Goal: Task Accomplishment & Management: Manage account settings

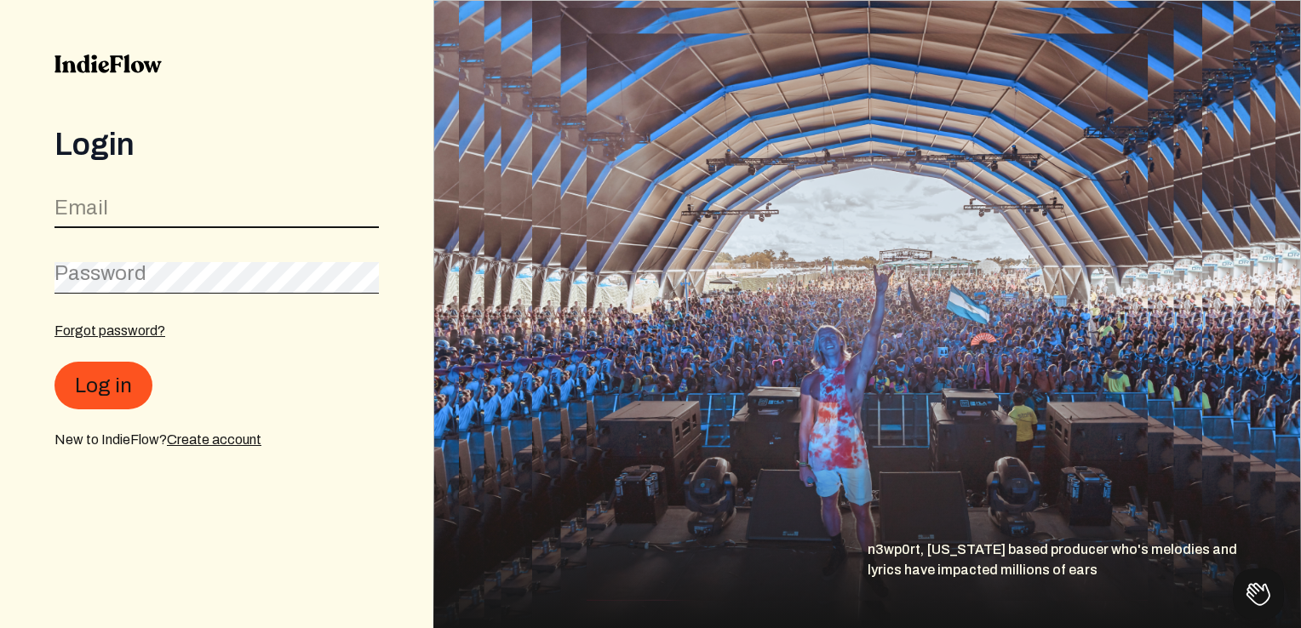
click at [203, 200] on input "email" at bounding box center [216, 212] width 324 height 32
type input "[EMAIL_ADDRESS][DOMAIN_NAME]"
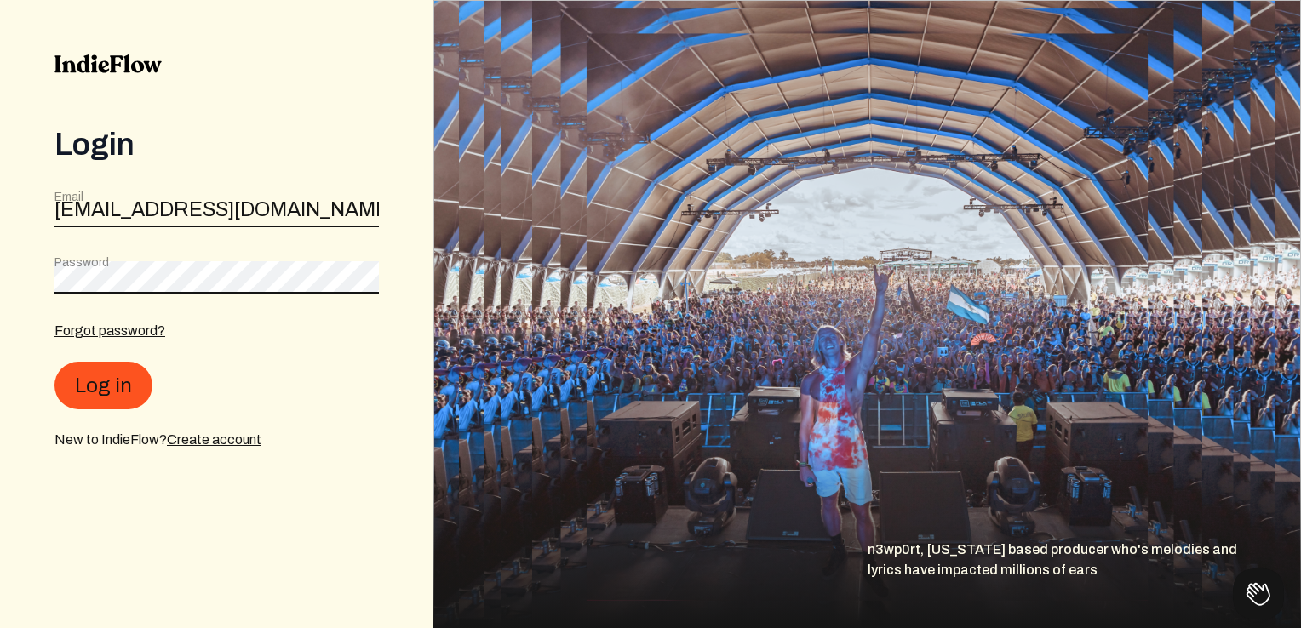
click at [54, 362] on button "Log in" at bounding box center [103, 386] width 98 height 48
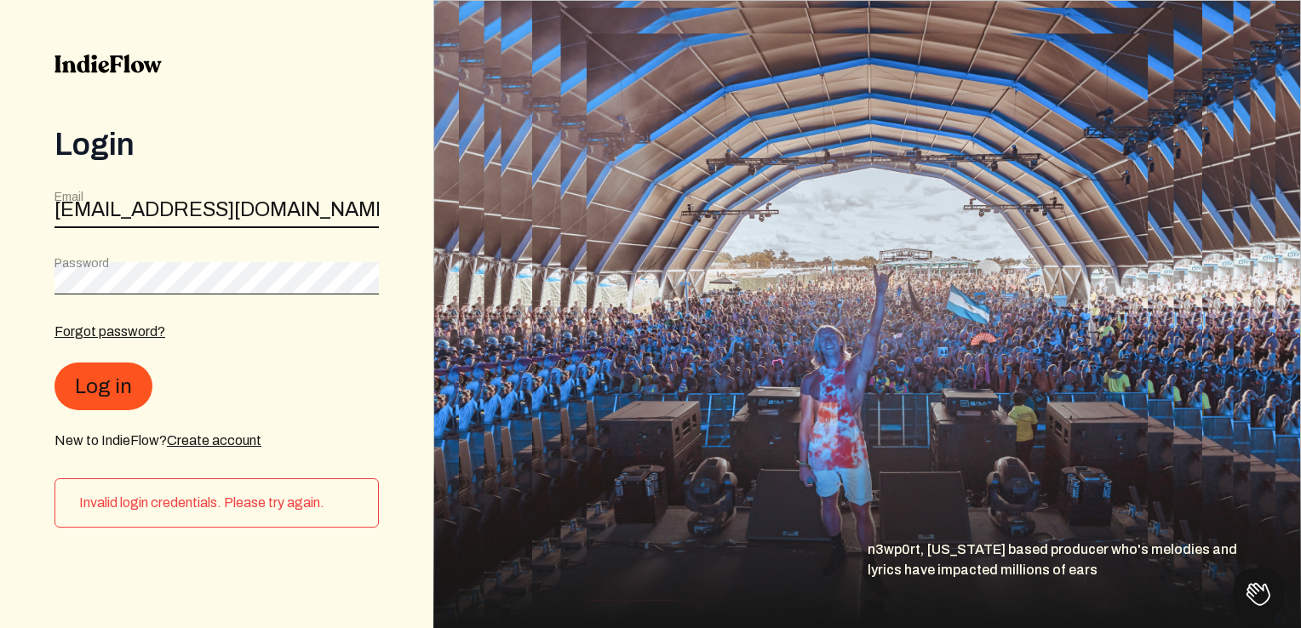
click at [180, 215] on input "[EMAIL_ADDRESS][DOMAIN_NAME]" at bounding box center [216, 212] width 324 height 32
click at [167, 223] on input "email" at bounding box center [216, 212] width 324 height 32
type input "c"
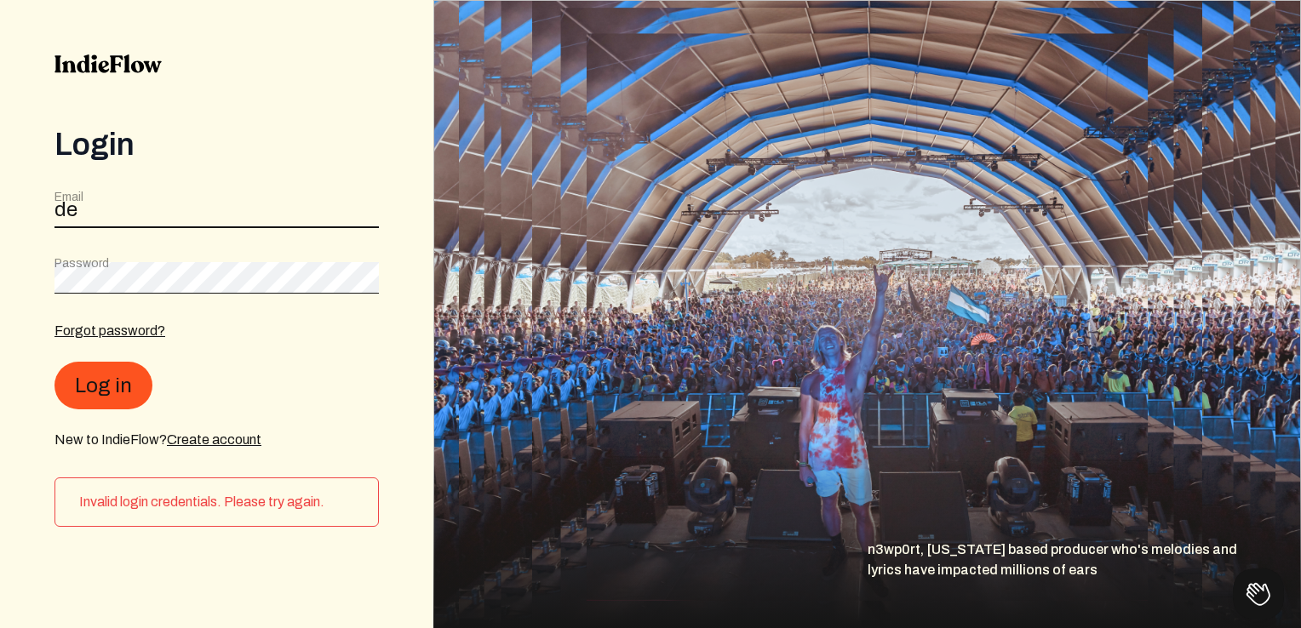
type input "d"
type input "[EMAIL_ADDRESS][DOMAIN_NAME]"
click at [237, 224] on input "[EMAIL_ADDRESS][DOMAIN_NAME]" at bounding box center [216, 212] width 324 height 32
click at [220, 220] on input "[EMAIL_ADDRESS][DOMAIN_NAME]" at bounding box center [216, 212] width 324 height 32
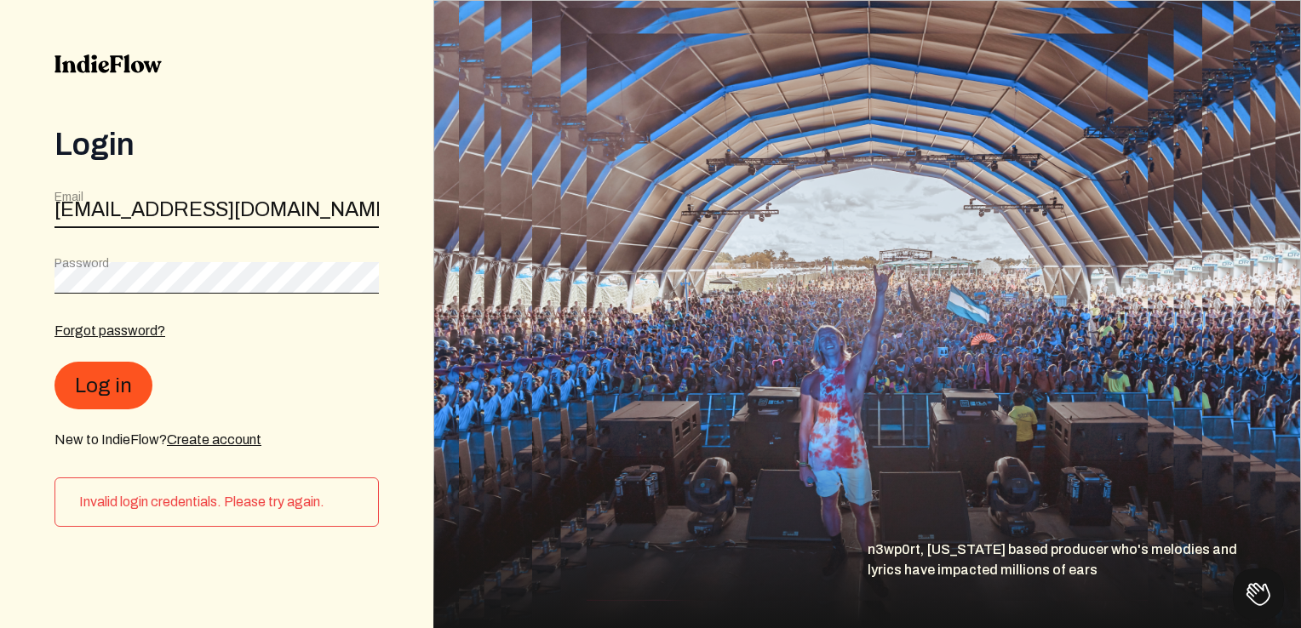
click at [220, 220] on input "[EMAIL_ADDRESS][DOMAIN_NAME]" at bounding box center [216, 212] width 324 height 32
type input "[EMAIL_ADDRESS][DOMAIN_NAME]"
click at [54, 362] on button "Log in" at bounding box center [103, 386] width 98 height 48
click at [357, 434] on div "New to IndieFlow? Create account" at bounding box center [216, 439] width 324 height 20
click at [54, 362] on button "Log in" at bounding box center [103, 386] width 98 height 48
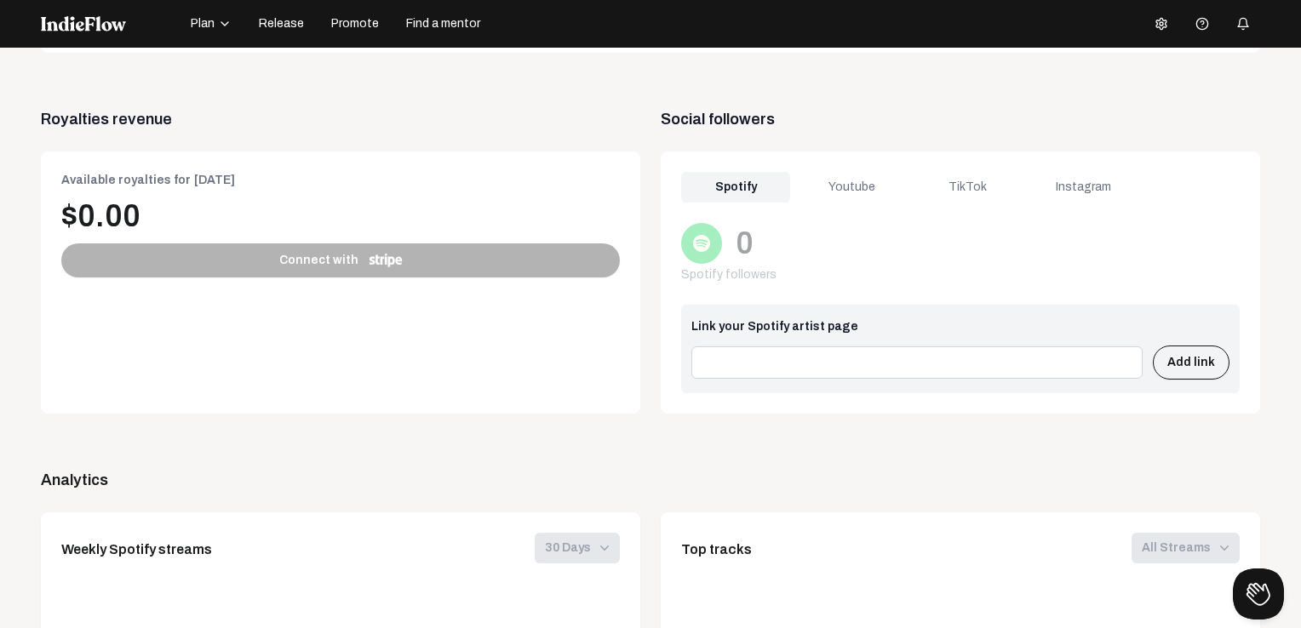
scroll to position [681, 0]
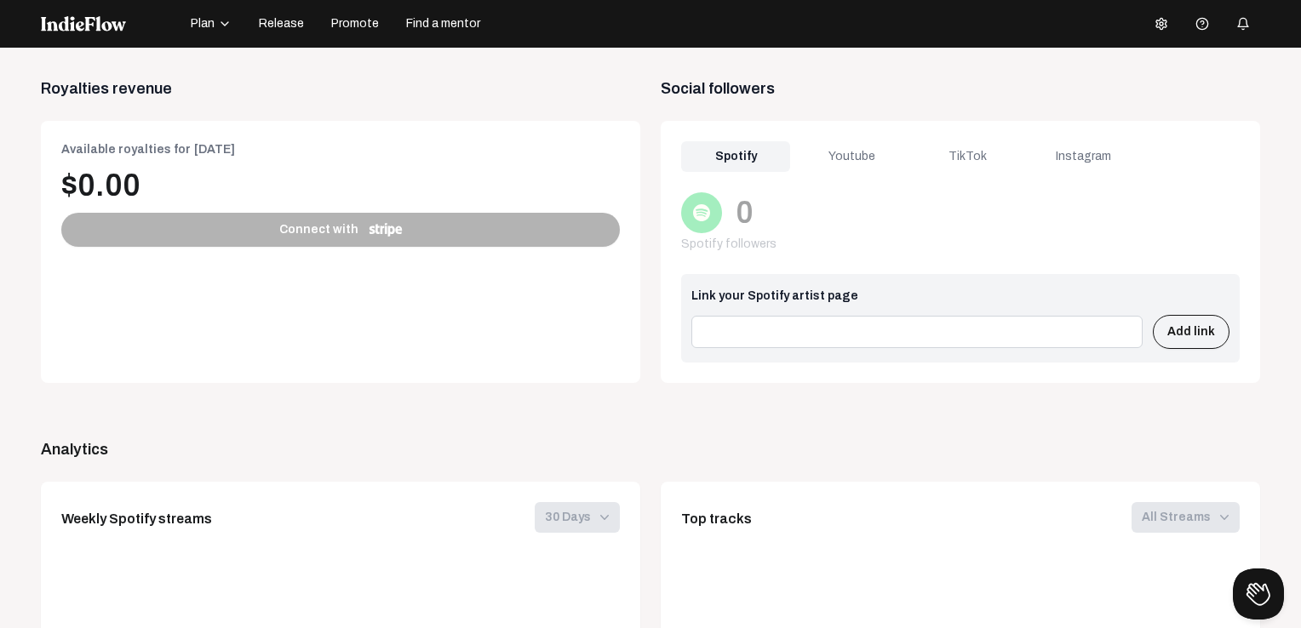
click at [832, 154] on div "Youtube" at bounding box center [851, 156] width 109 height 31
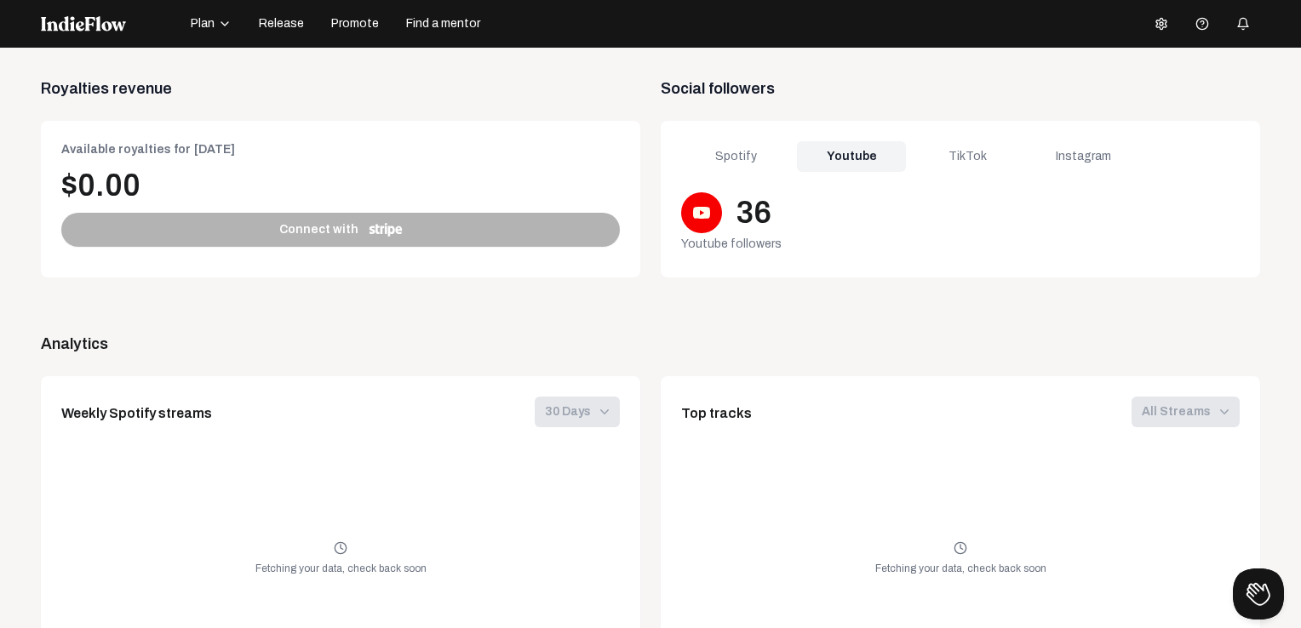
click at [941, 154] on div "TikTok" at bounding box center [966, 156] width 109 height 31
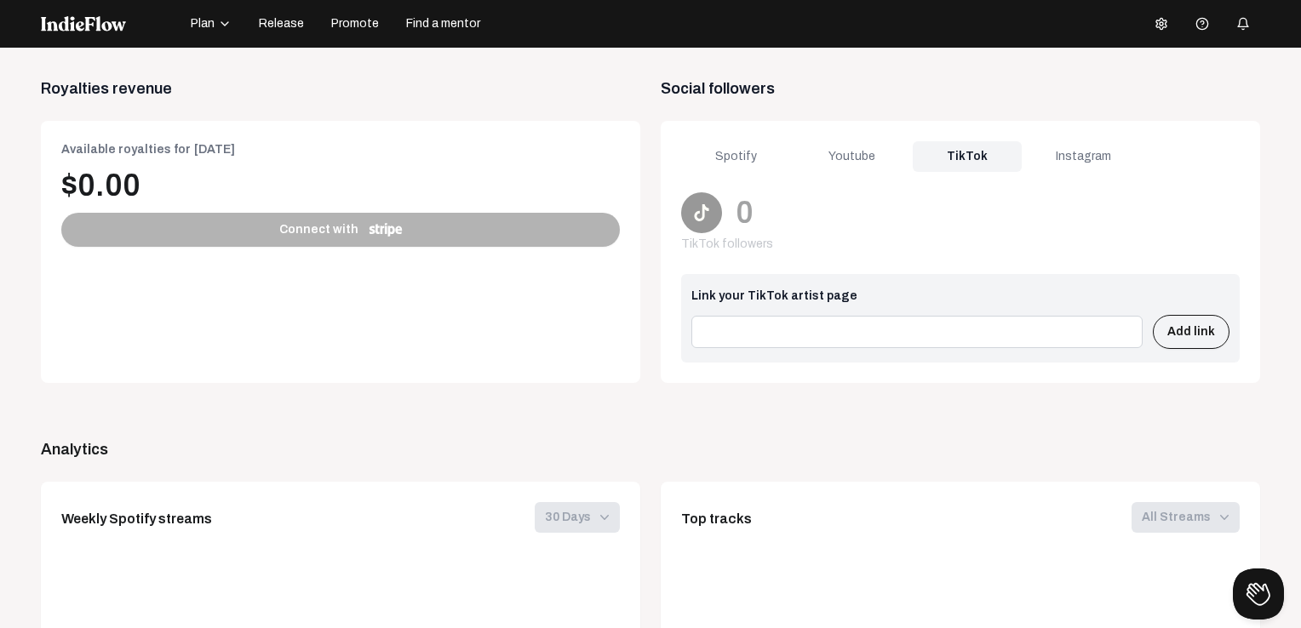
drag, startPoint x: 1066, startPoint y: 152, endPoint x: 1027, endPoint y: 163, distance: 39.9
click at [1065, 158] on div "Instagram" at bounding box center [1082, 156] width 109 height 31
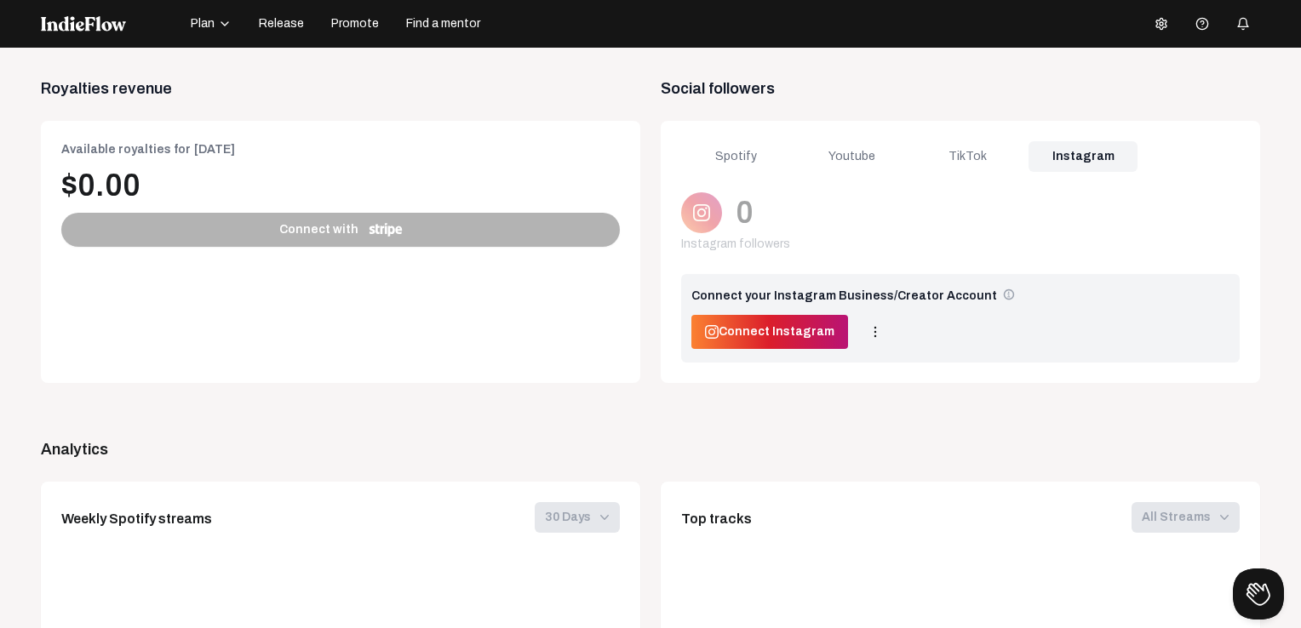
click at [834, 151] on div "Youtube" at bounding box center [851, 156] width 109 height 31
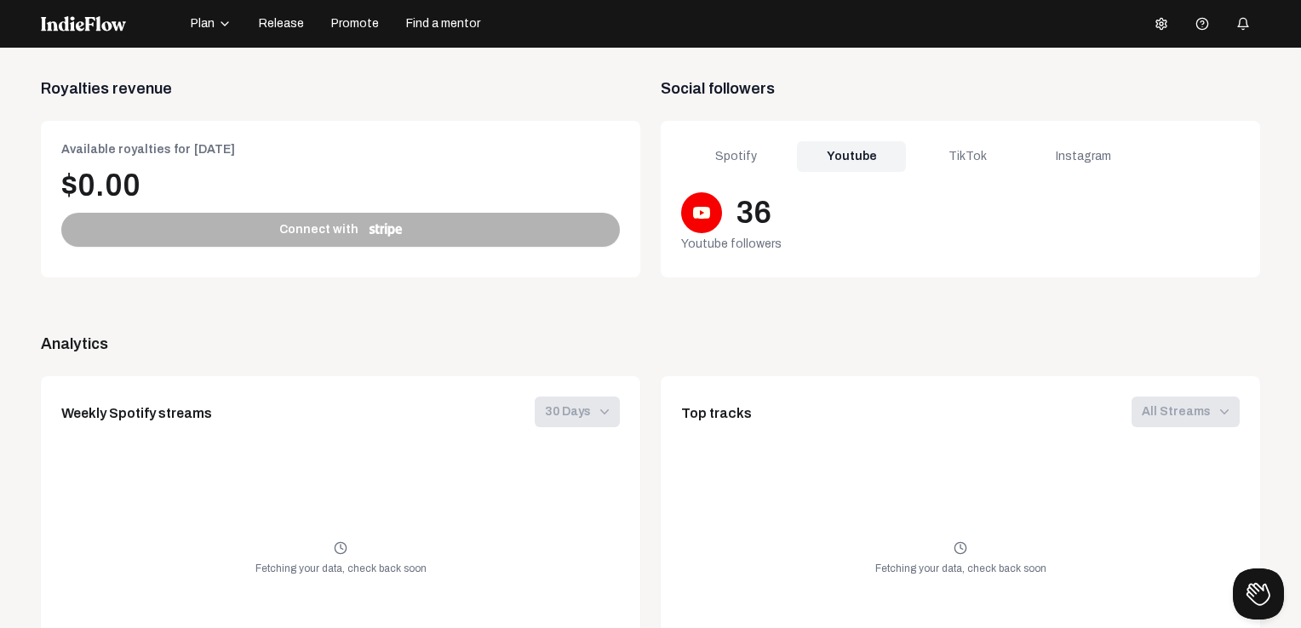
click at [720, 221] on div "36" at bounding box center [960, 212] width 558 height 41
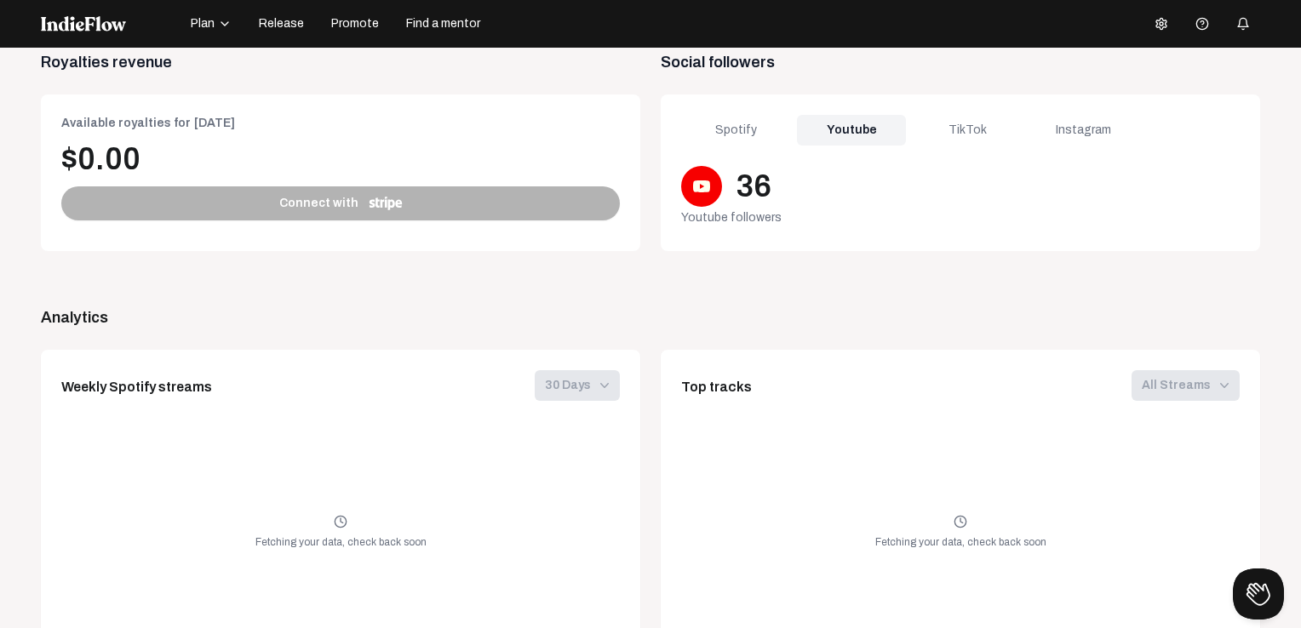
scroll to position [677, 0]
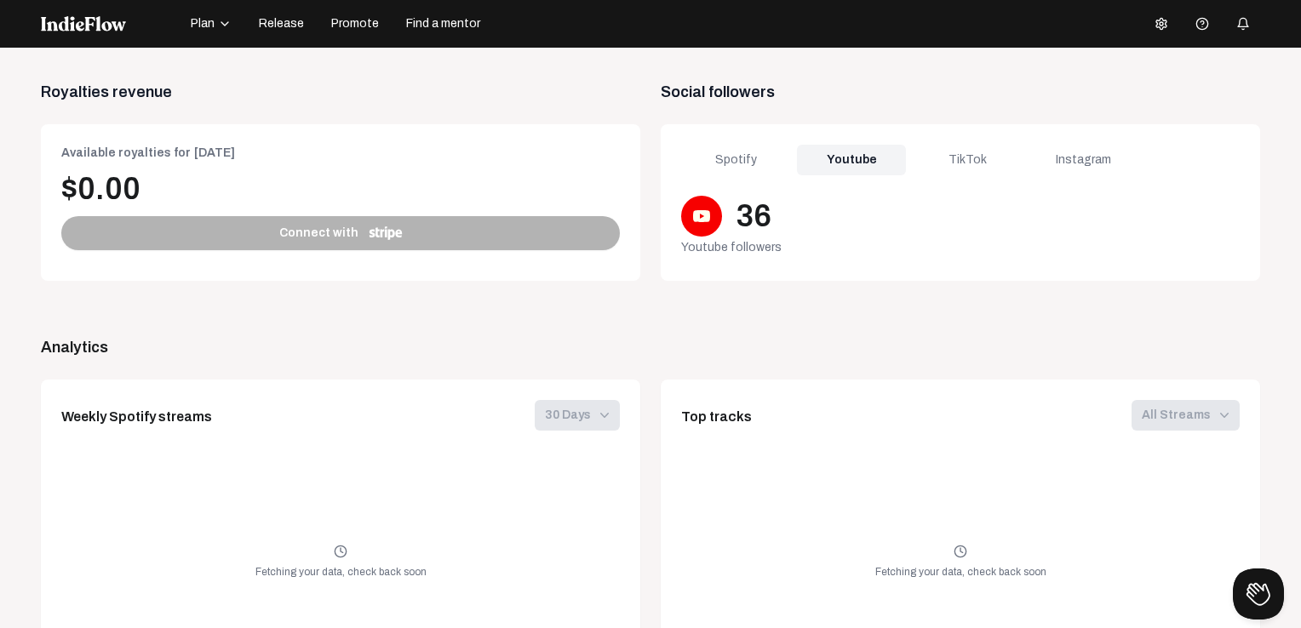
click at [721, 137] on div "Spotify Youtube TikTok Instagram 36 Youtube followers" at bounding box center [959, 202] width 599 height 157
click at [719, 169] on div "Spotify" at bounding box center [735, 160] width 109 height 31
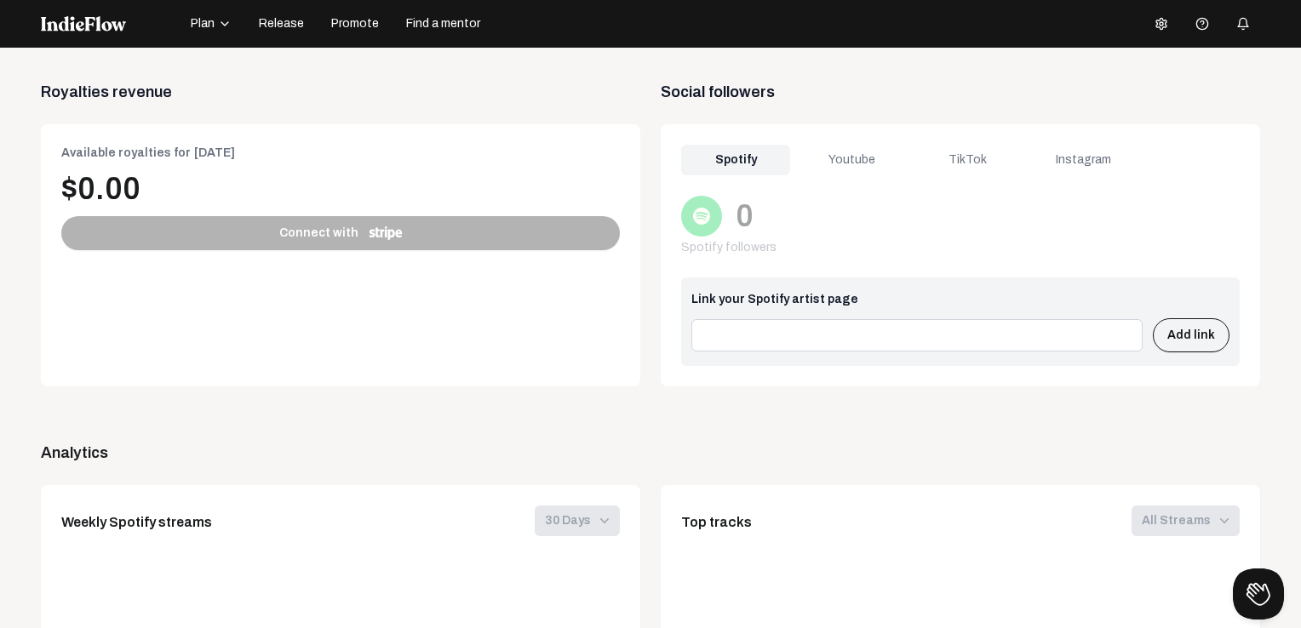
click at [773, 342] on input at bounding box center [916, 335] width 451 height 32
click at [1152, 329] on button "Add link" at bounding box center [1190, 335] width 77 height 34
click at [722, 329] on input at bounding box center [916, 335] width 451 height 32
paste input "[URL][DOMAIN_NAME]"
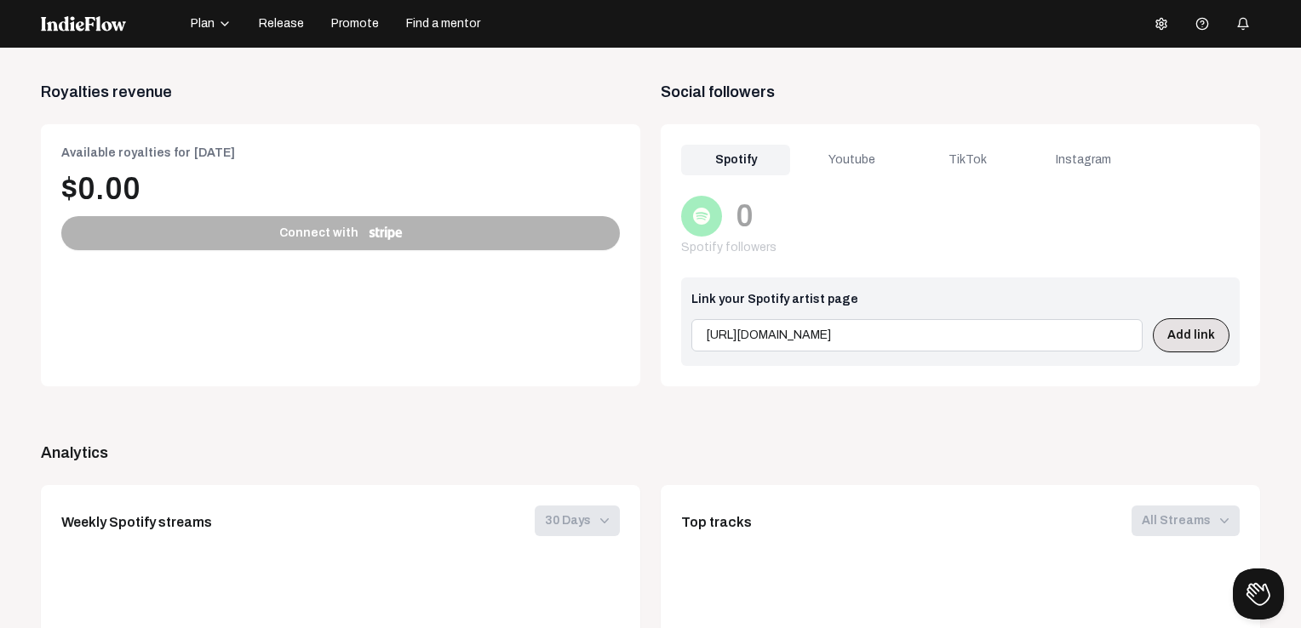
type input "[URL][DOMAIN_NAME]"
click at [1195, 330] on button "Add link" at bounding box center [1190, 335] width 77 height 34
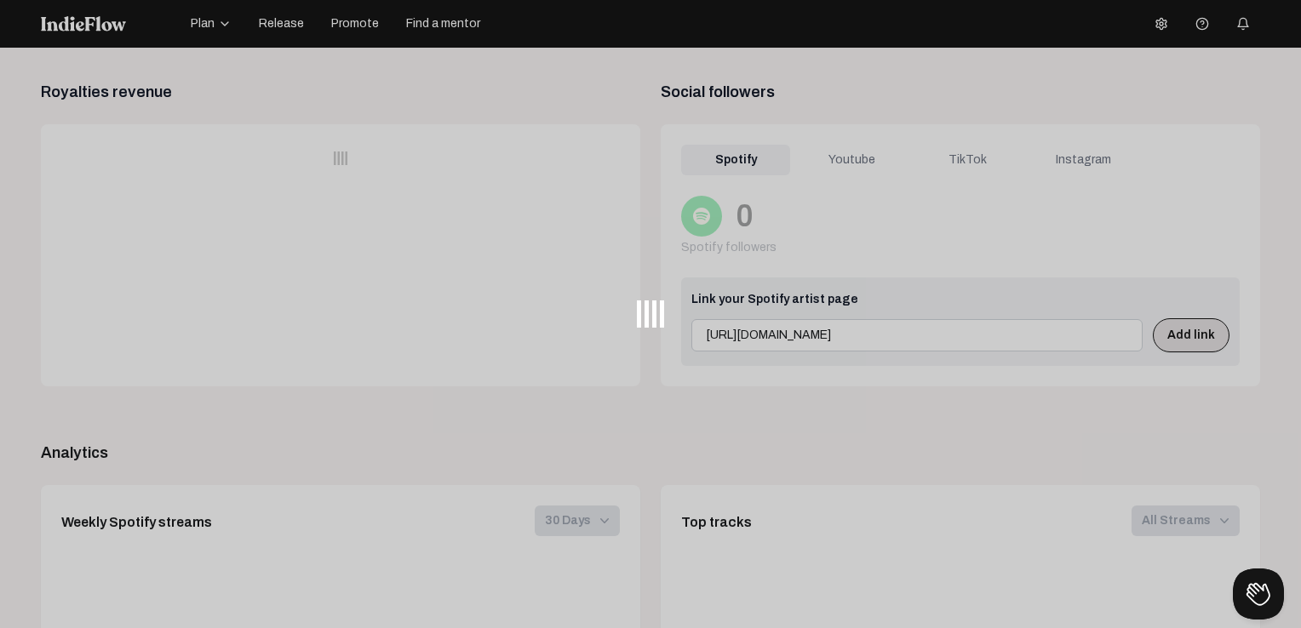
scroll to position [0, 0]
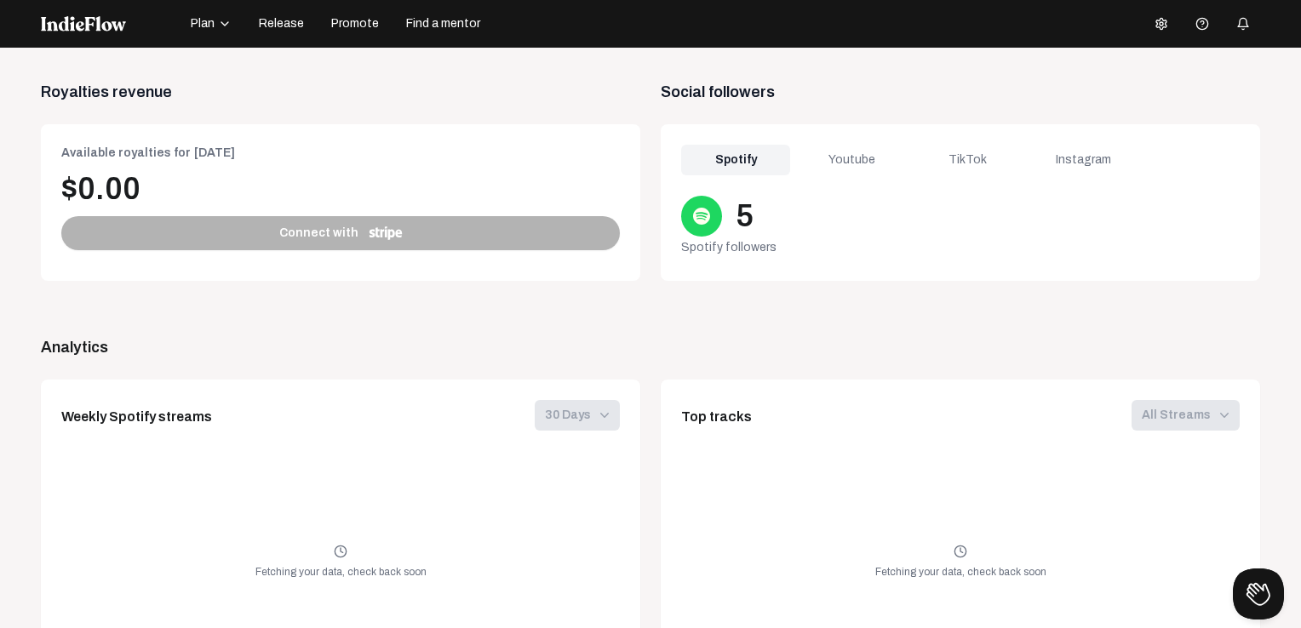
click at [844, 158] on div "Youtube" at bounding box center [851, 160] width 109 height 31
click at [949, 154] on div "TikTok" at bounding box center [966, 160] width 109 height 31
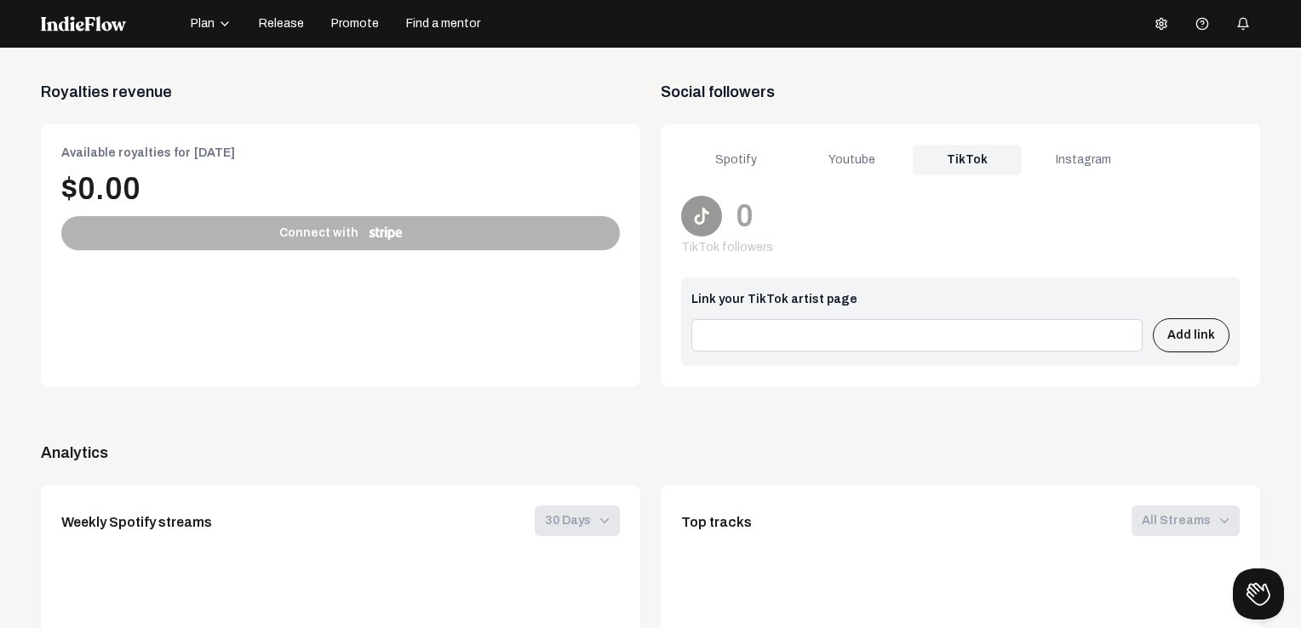
click at [1054, 158] on div "Instagram" at bounding box center [1082, 160] width 109 height 31
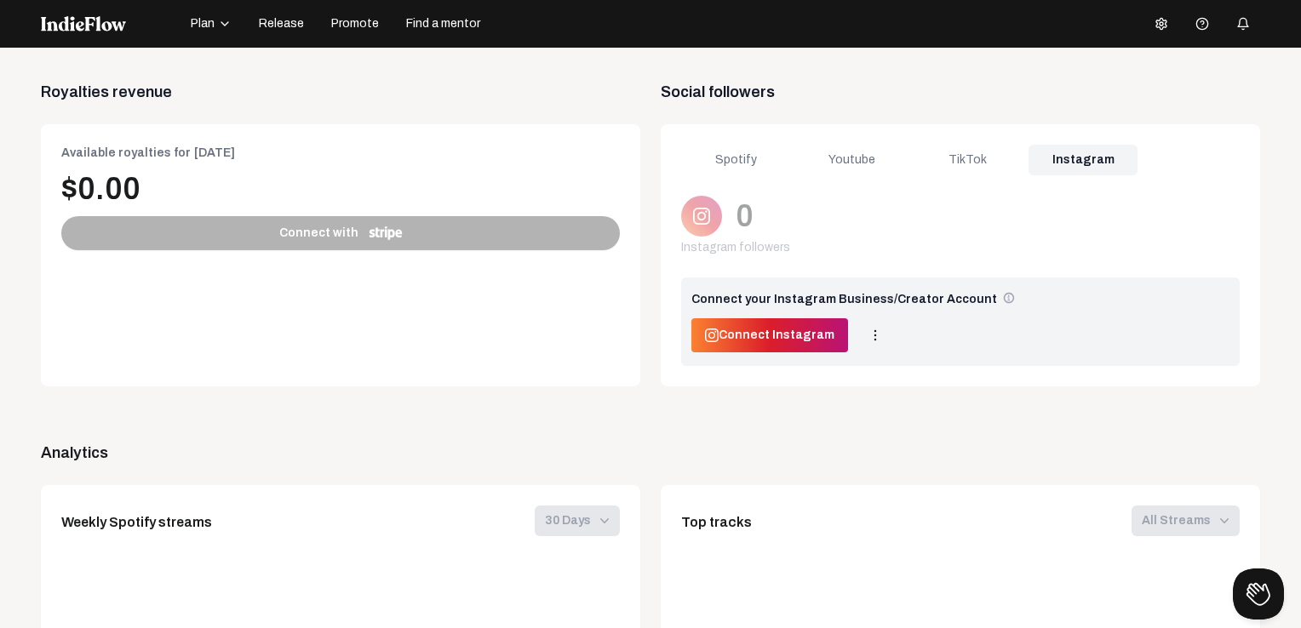
click at [753, 335] on span "Connect Instagram" at bounding box center [776, 335] width 116 height 17
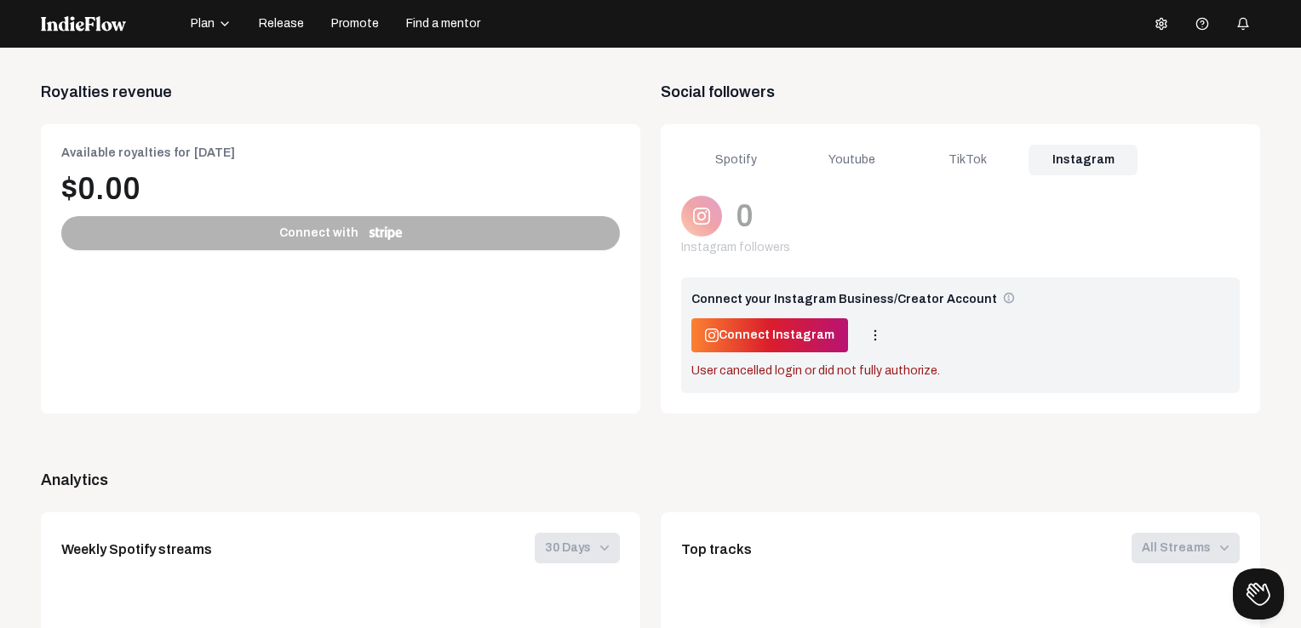
click at [920, 243] on div "0 Instagram followers" at bounding box center [960, 226] width 558 height 61
click at [809, 318] on button "Connect Instagram" at bounding box center [769, 335] width 157 height 34
click at [815, 209] on div "0" at bounding box center [960, 216] width 558 height 41
click at [862, 338] on span at bounding box center [875, 335] width 26 height 17
click at [862, 363] on button "Disconnect Instagram" at bounding box center [905, 372] width 150 height 41
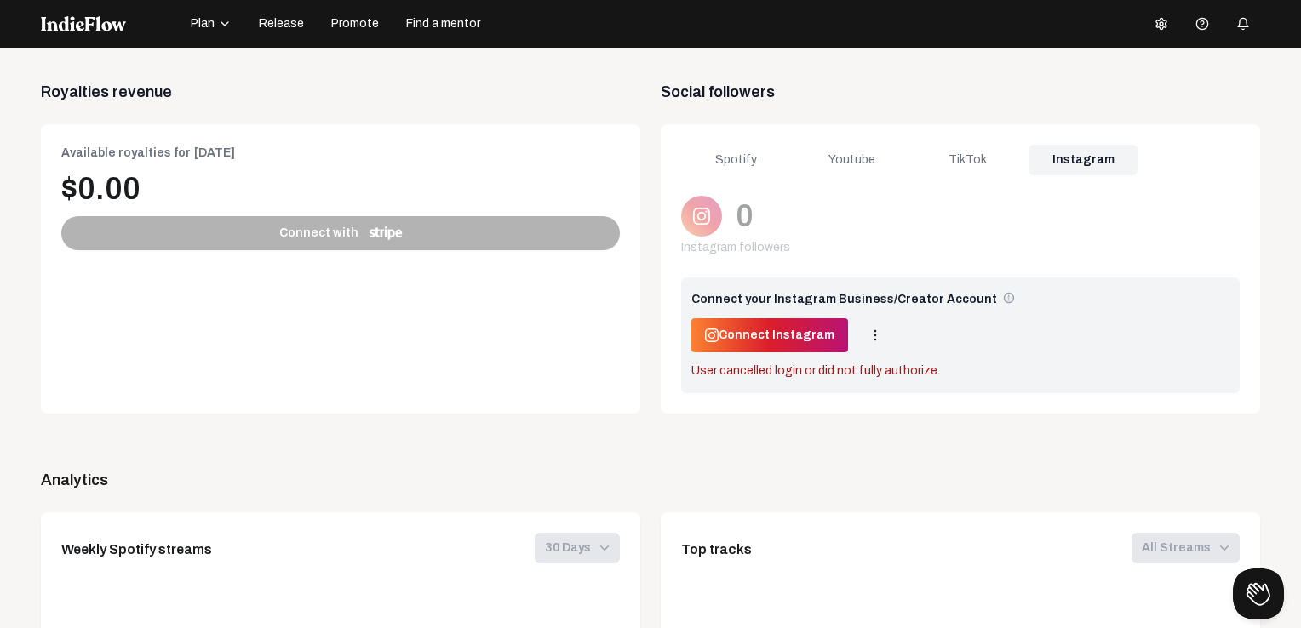
click at [852, 266] on div "0 Instagram followers Visit desktop and connect your Instagram account to see f…" at bounding box center [960, 294] width 558 height 197
click at [963, 167] on div "TikTok" at bounding box center [966, 160] width 109 height 31
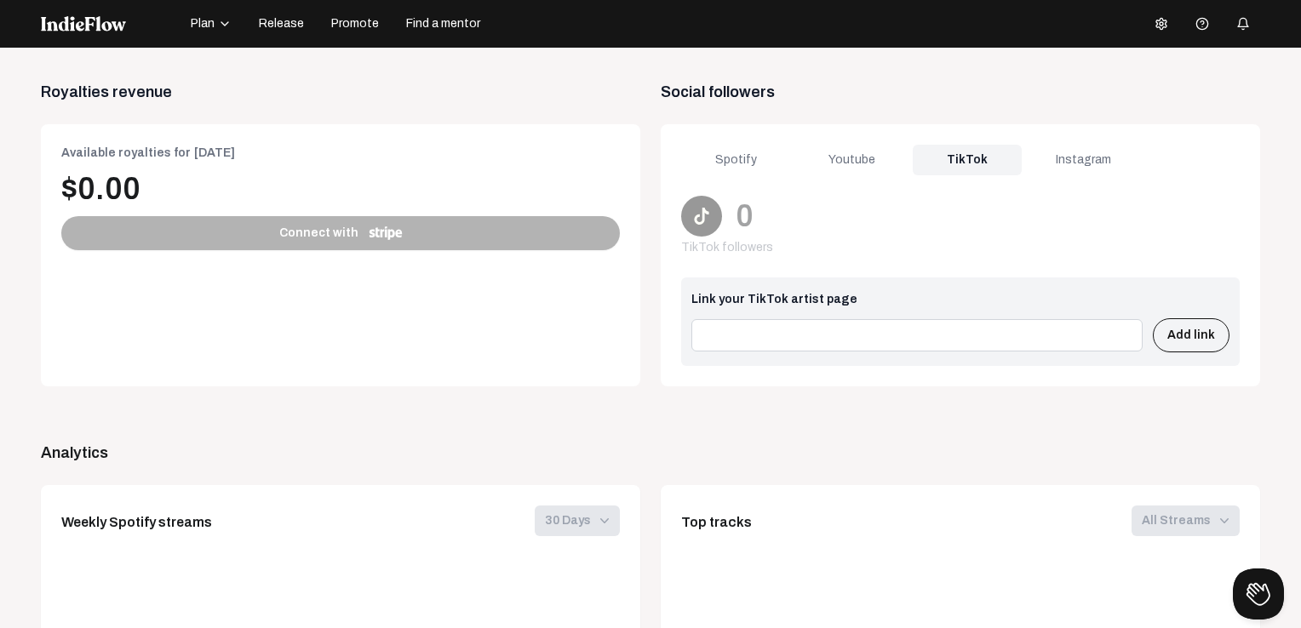
click at [830, 173] on div "Youtube" at bounding box center [851, 160] width 109 height 31
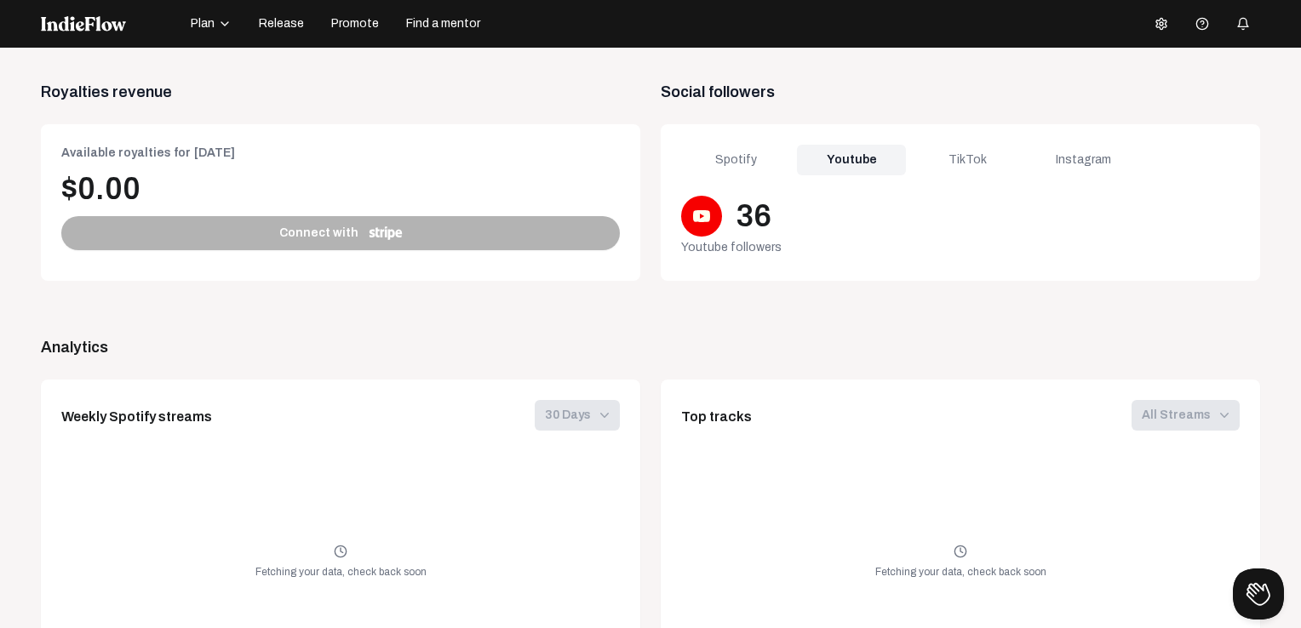
click at [717, 158] on div "Spotify" at bounding box center [735, 160] width 109 height 31
click at [803, 158] on div "Youtube" at bounding box center [851, 160] width 109 height 31
click at [912, 158] on div "TikTok" at bounding box center [966, 160] width 109 height 31
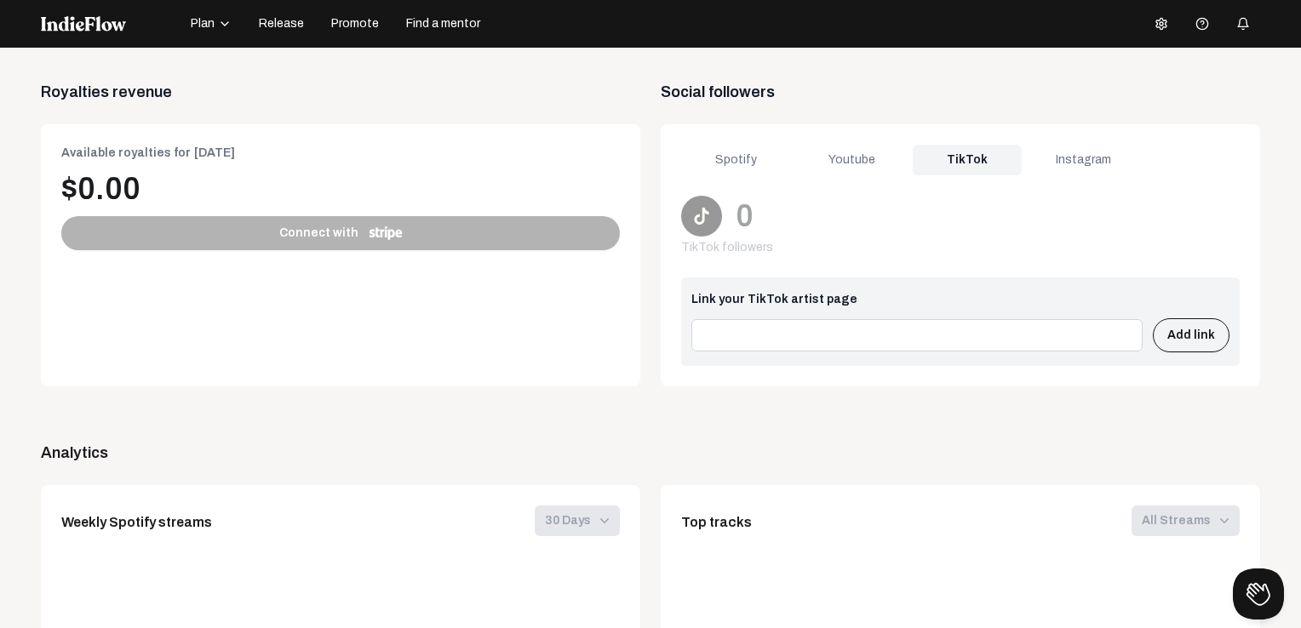
click at [731, 136] on div "Spotify Youtube TikTok Instagram 0 TikTok followers Link your TikTok artist pag…" at bounding box center [959, 255] width 599 height 262
click at [732, 163] on div "Spotify" at bounding box center [735, 160] width 109 height 31
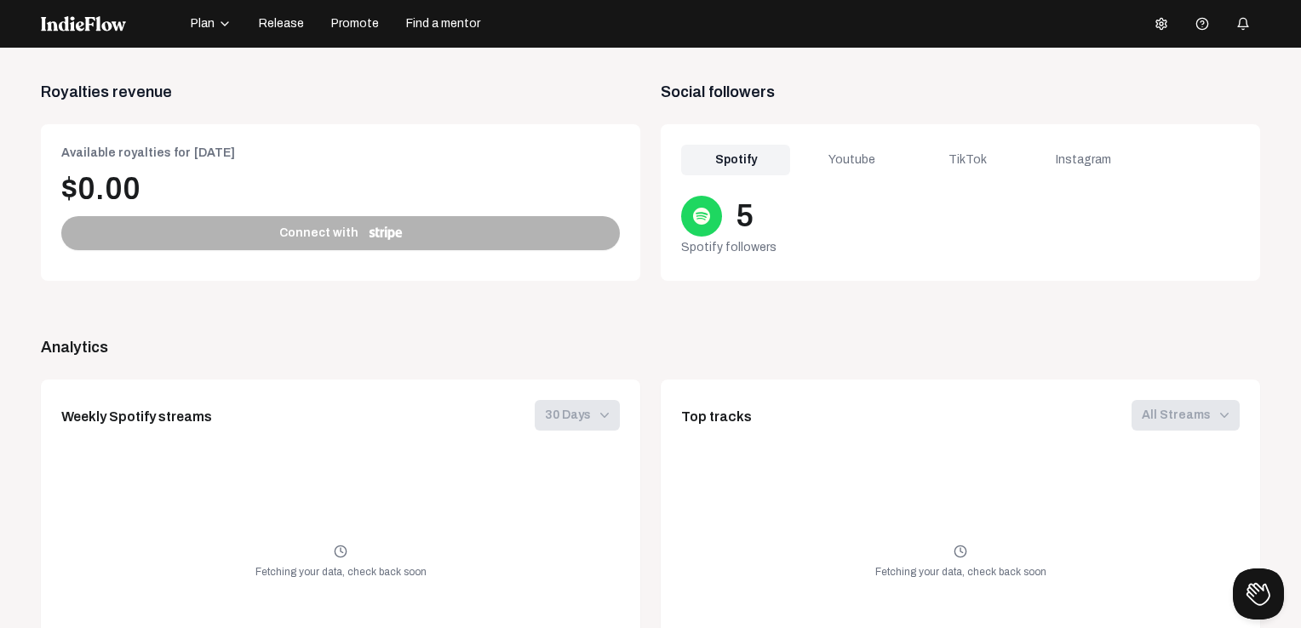
click at [819, 152] on div "Youtube" at bounding box center [851, 160] width 109 height 31
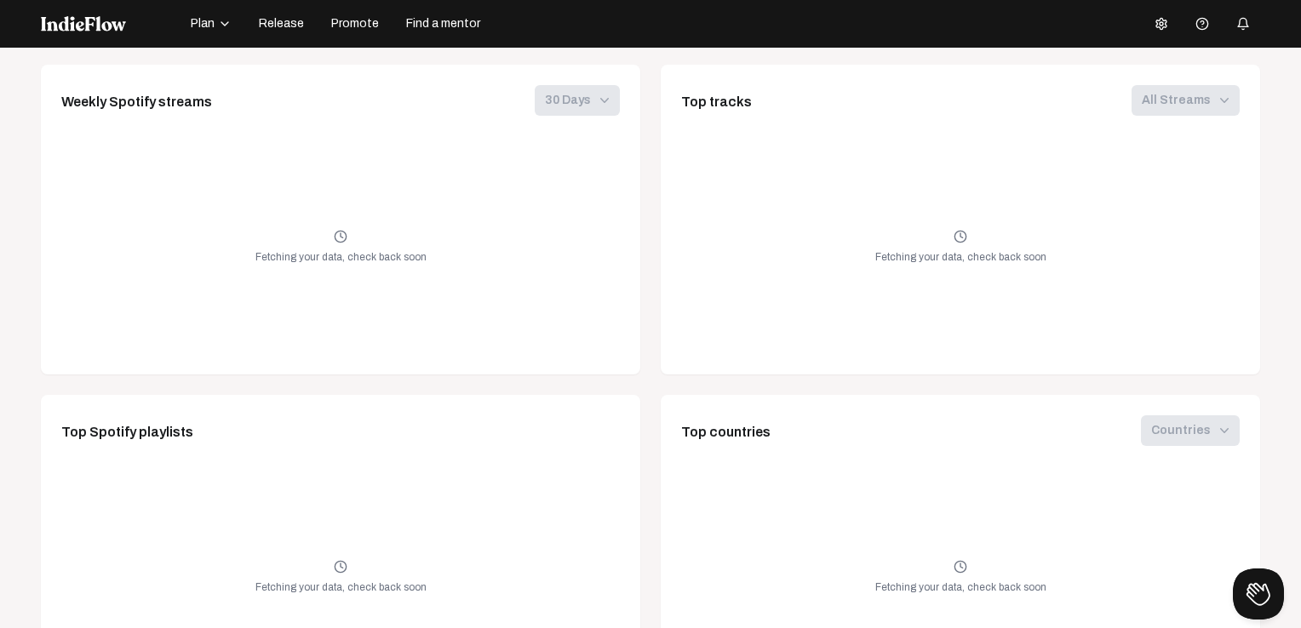
scroll to position [1103, 0]
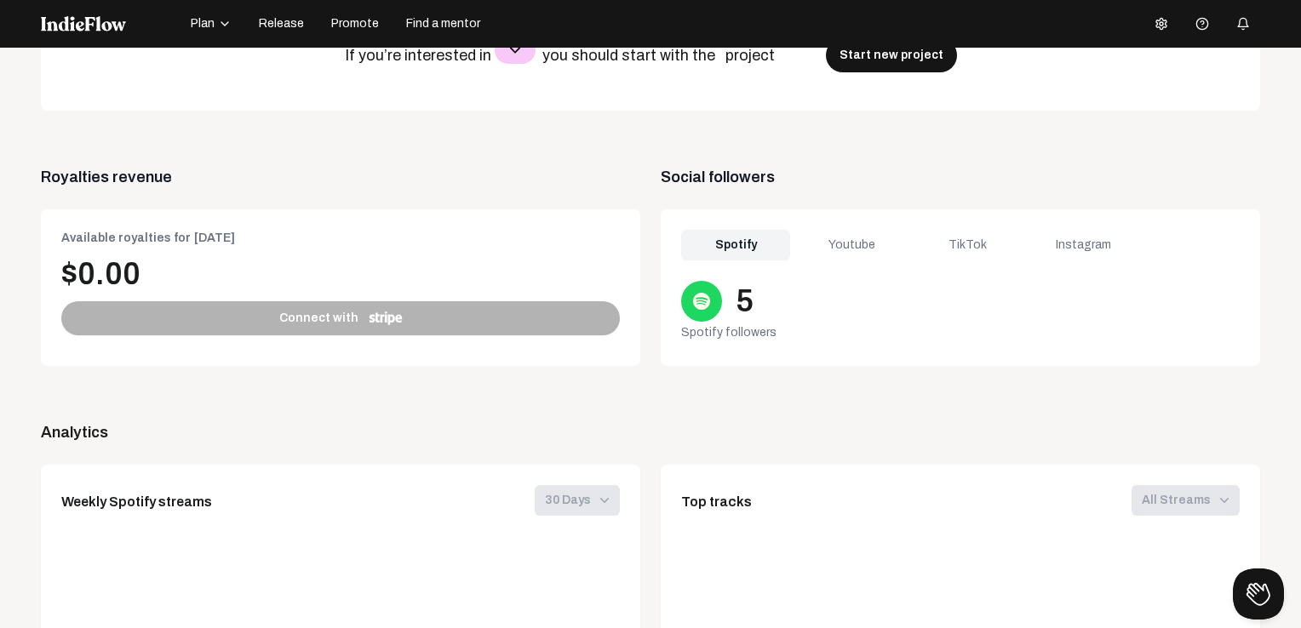
click at [813, 254] on div "Youtube" at bounding box center [851, 245] width 109 height 31
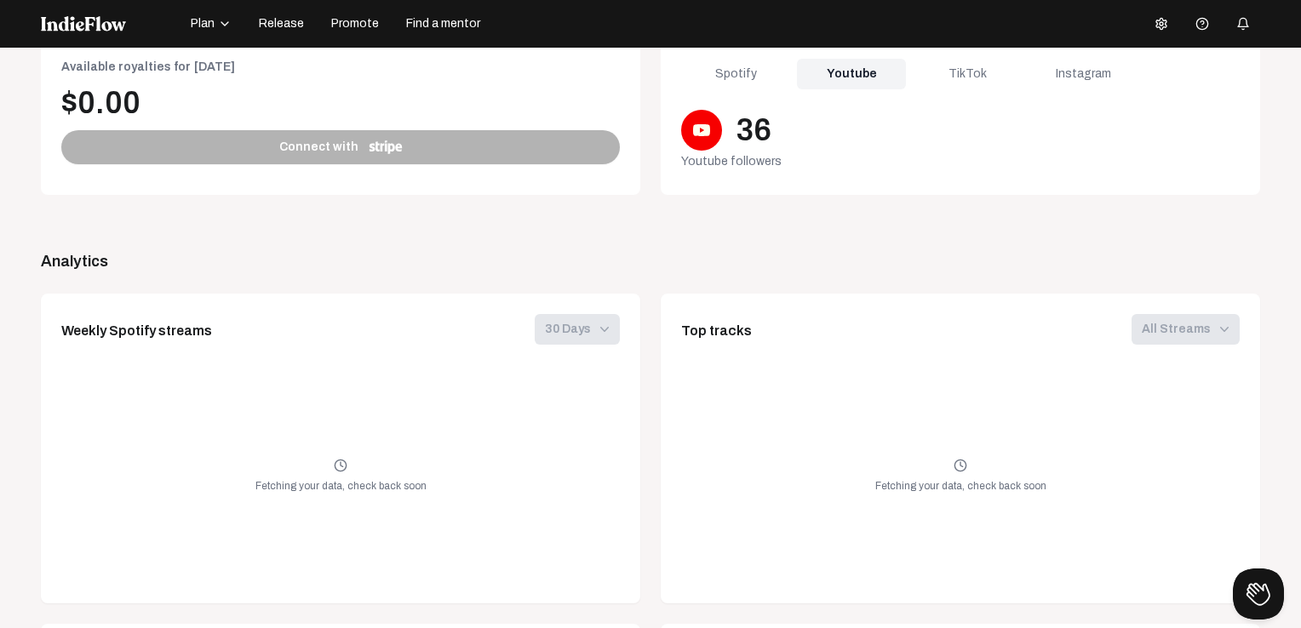
scroll to position [507, 0]
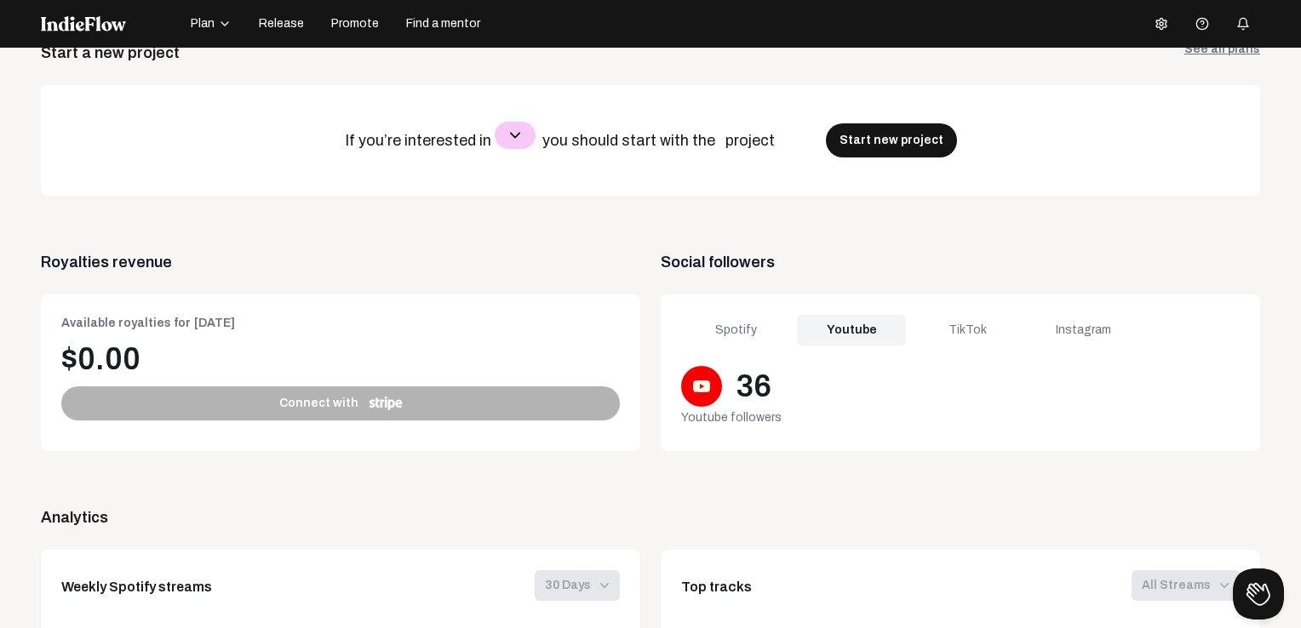
click at [735, 386] on div "36" at bounding box center [753, 386] width 36 height 34
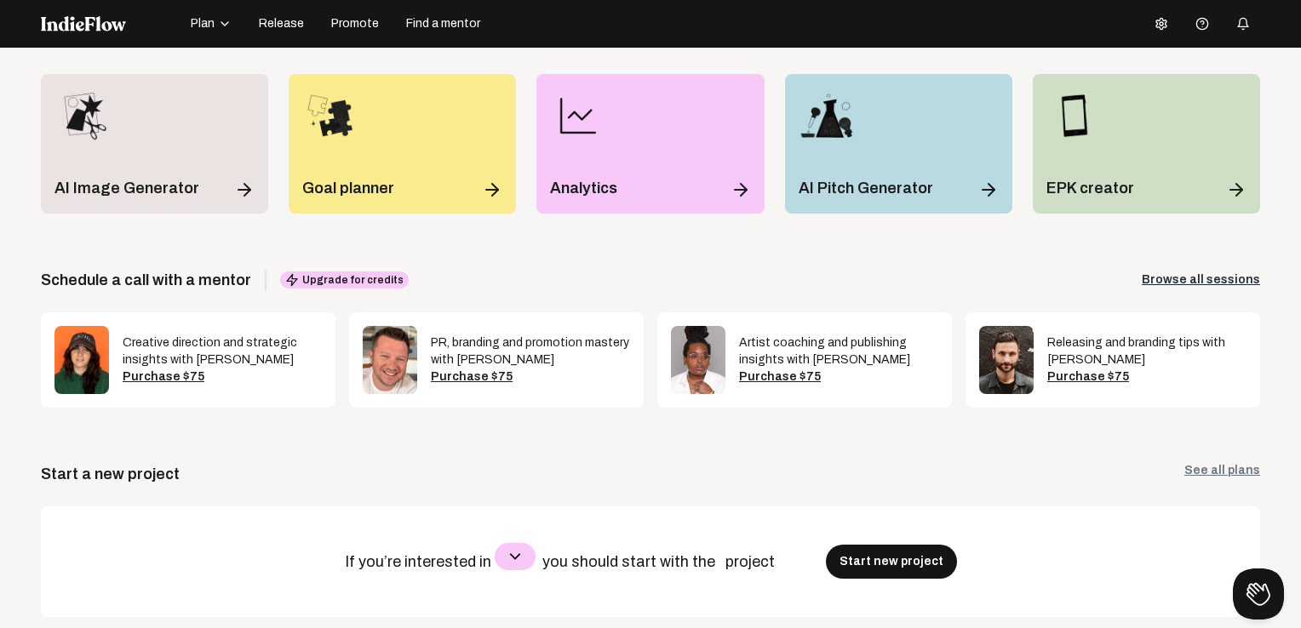
scroll to position [82, 0]
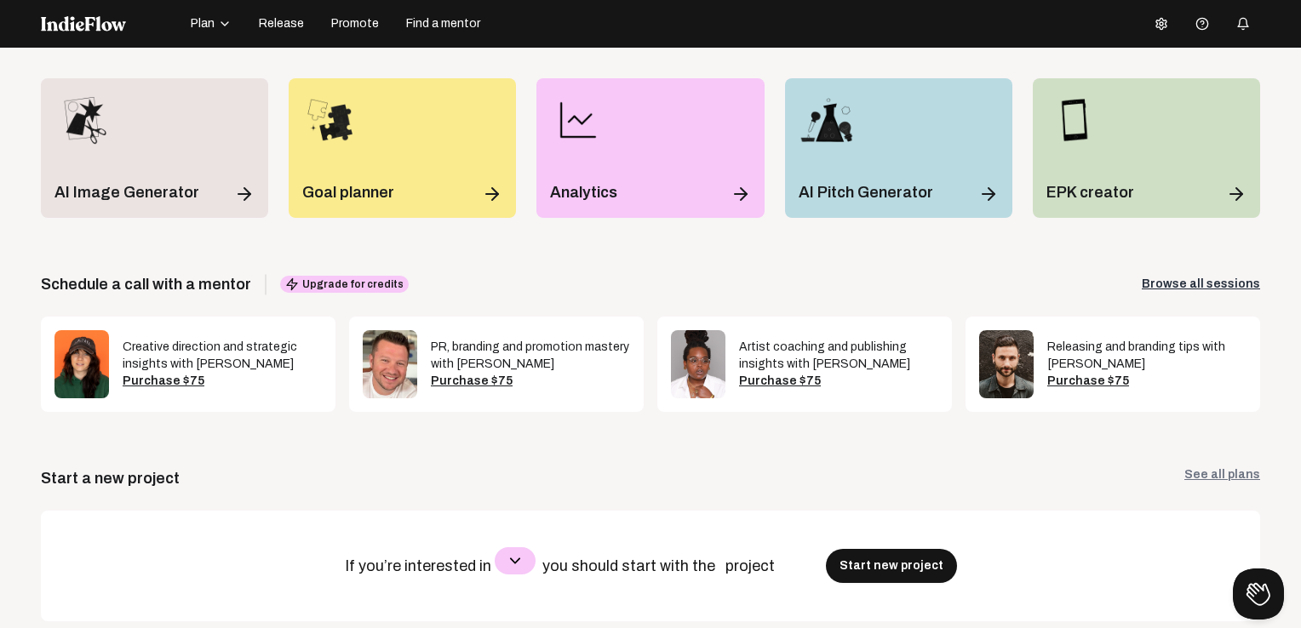
click at [276, 22] on span "Release" at bounding box center [281, 23] width 45 height 17
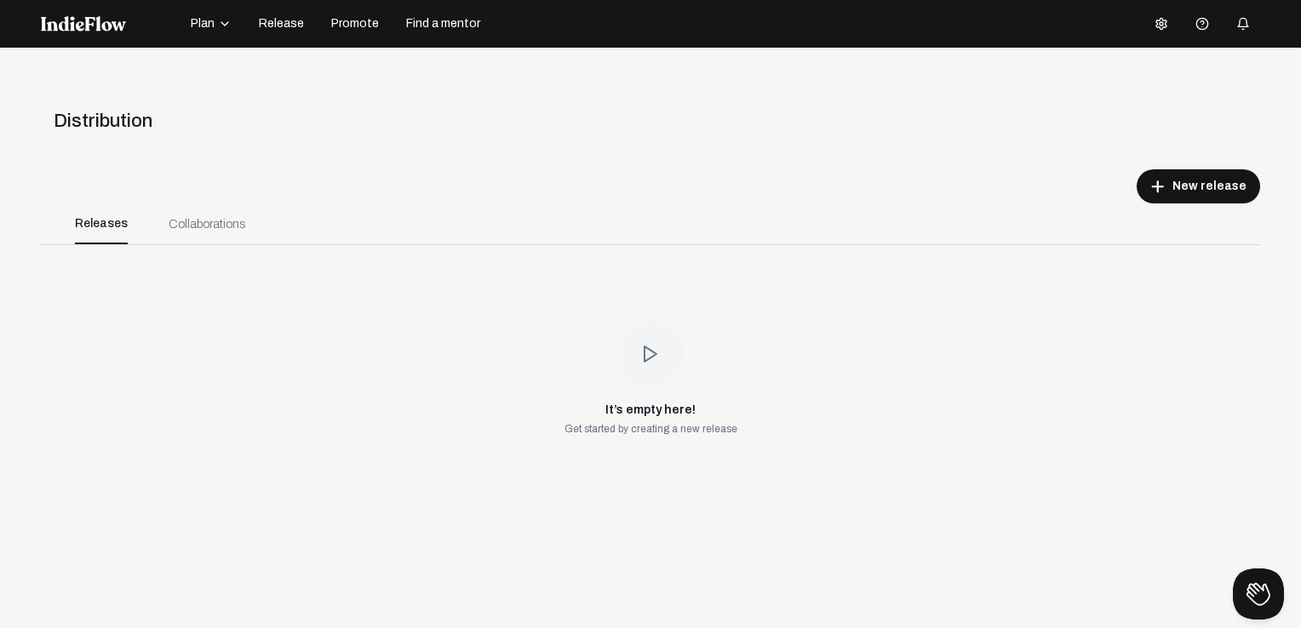
click at [204, 221] on div "Collaborations" at bounding box center [207, 224] width 77 height 18
click at [128, 226] on div "Releases" at bounding box center [101, 223] width 94 height 41
click at [245, 219] on div "Collaborations" at bounding box center [206, 223] width 117 height 41
click at [202, 228] on div "Collaborations" at bounding box center [207, 224] width 77 height 18
click at [102, 222] on div "Releases" at bounding box center [101, 223] width 53 height 41
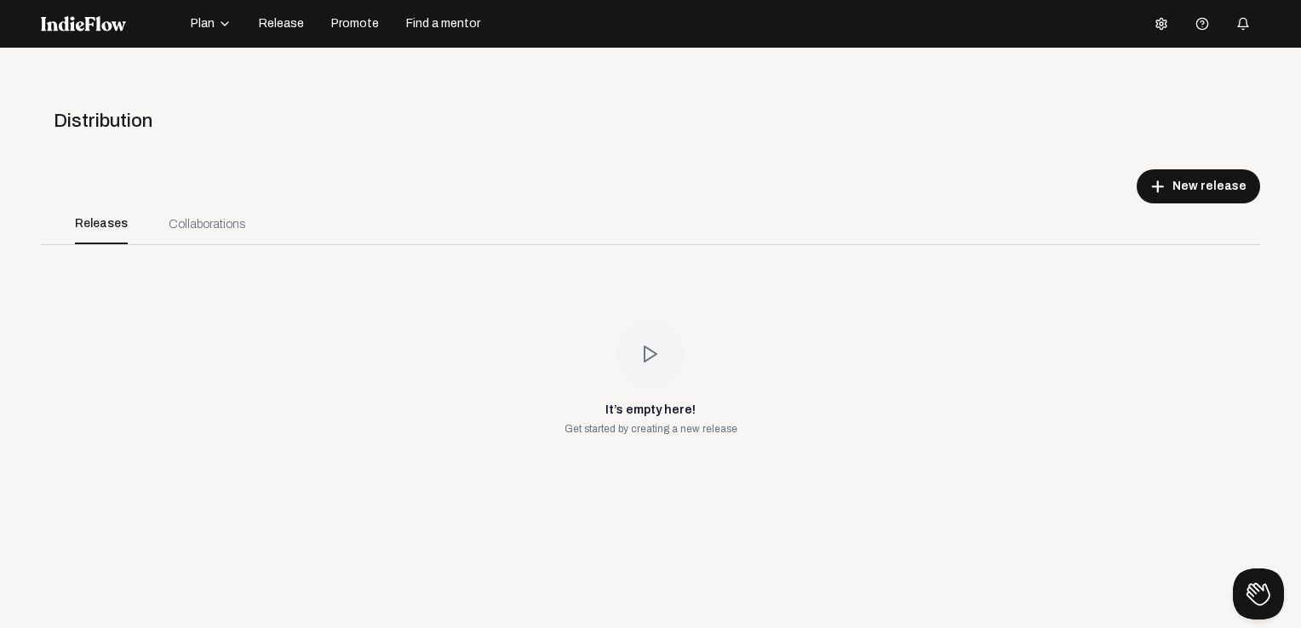
click at [431, 26] on span "Find a mentor" at bounding box center [443, 23] width 74 height 17
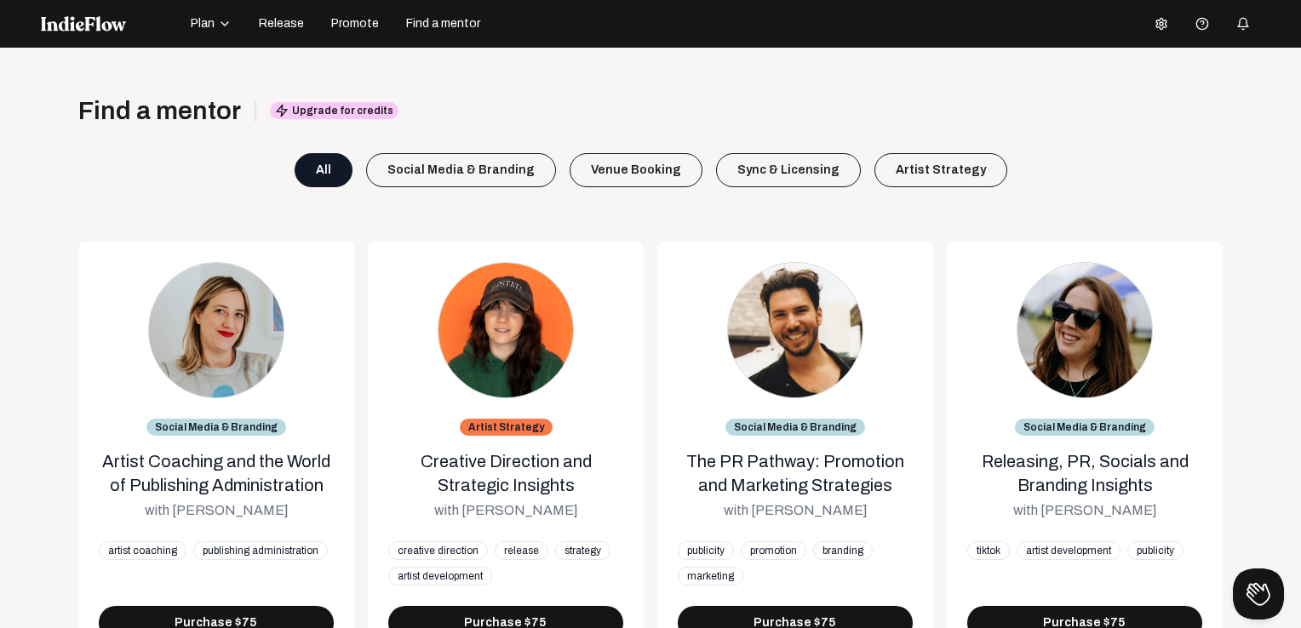
click at [357, 31] on span "Promote" at bounding box center [355, 23] width 48 height 17
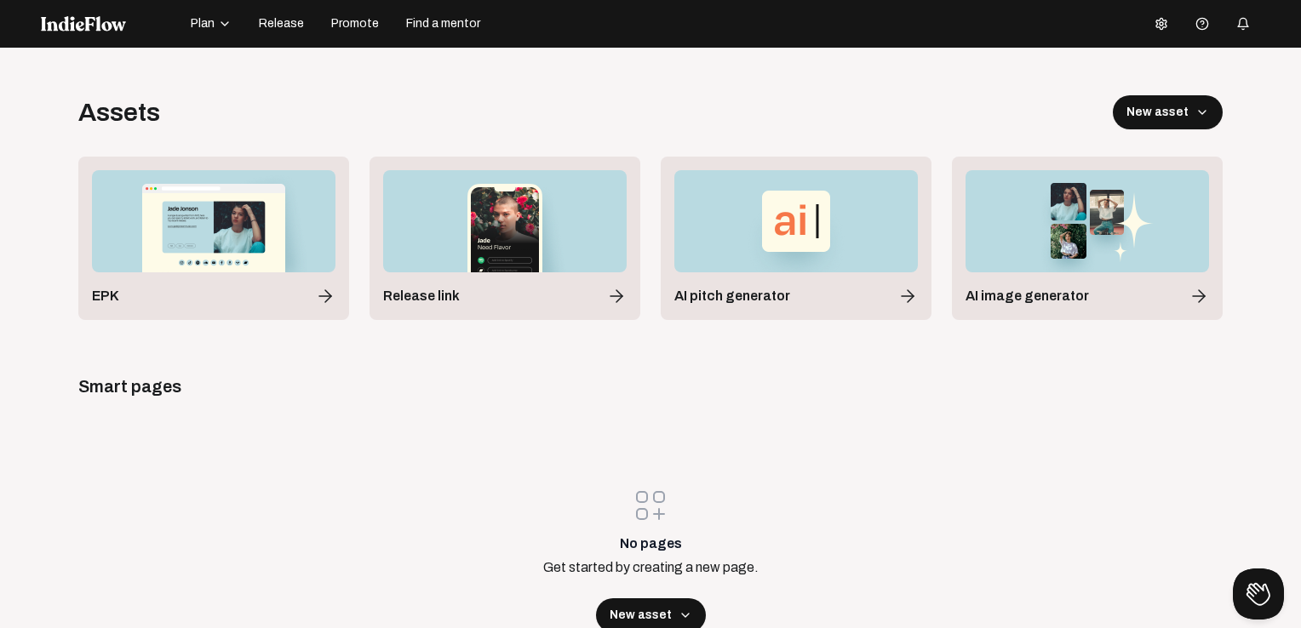
click at [291, 26] on span "Release" at bounding box center [281, 23] width 45 height 17
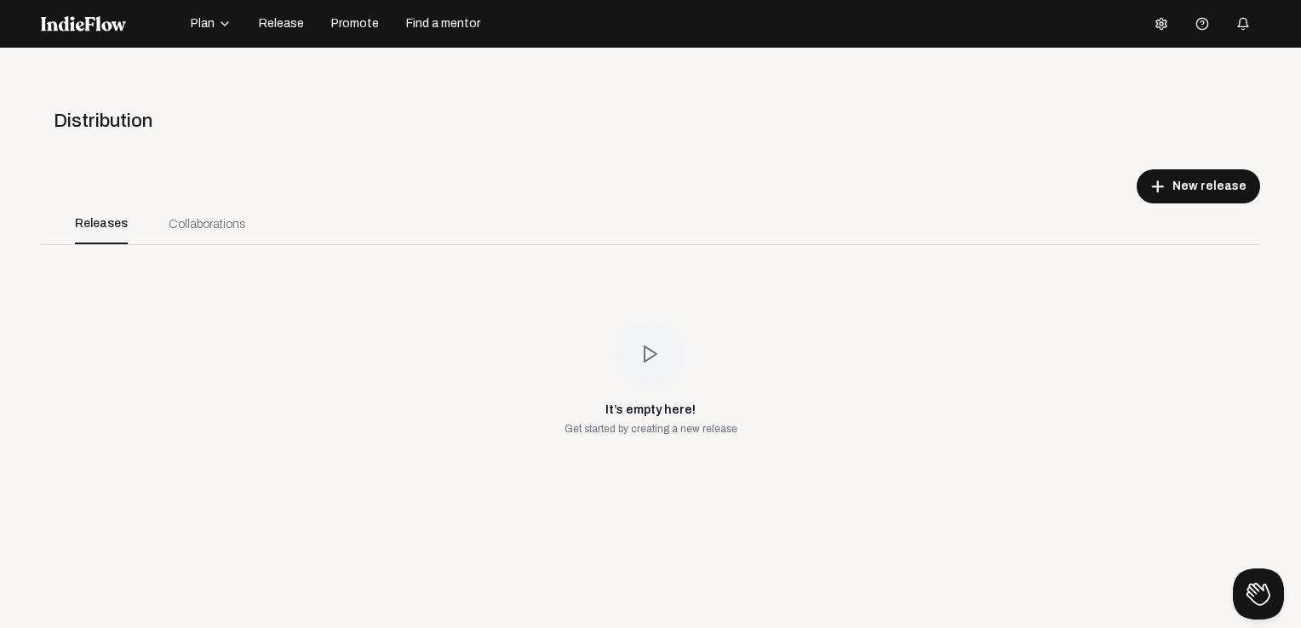
click at [234, 27] on button "Plan" at bounding box center [210, 23] width 61 height 27
click at [220, 71] on div "Track library" at bounding box center [236, 69] width 99 height 31
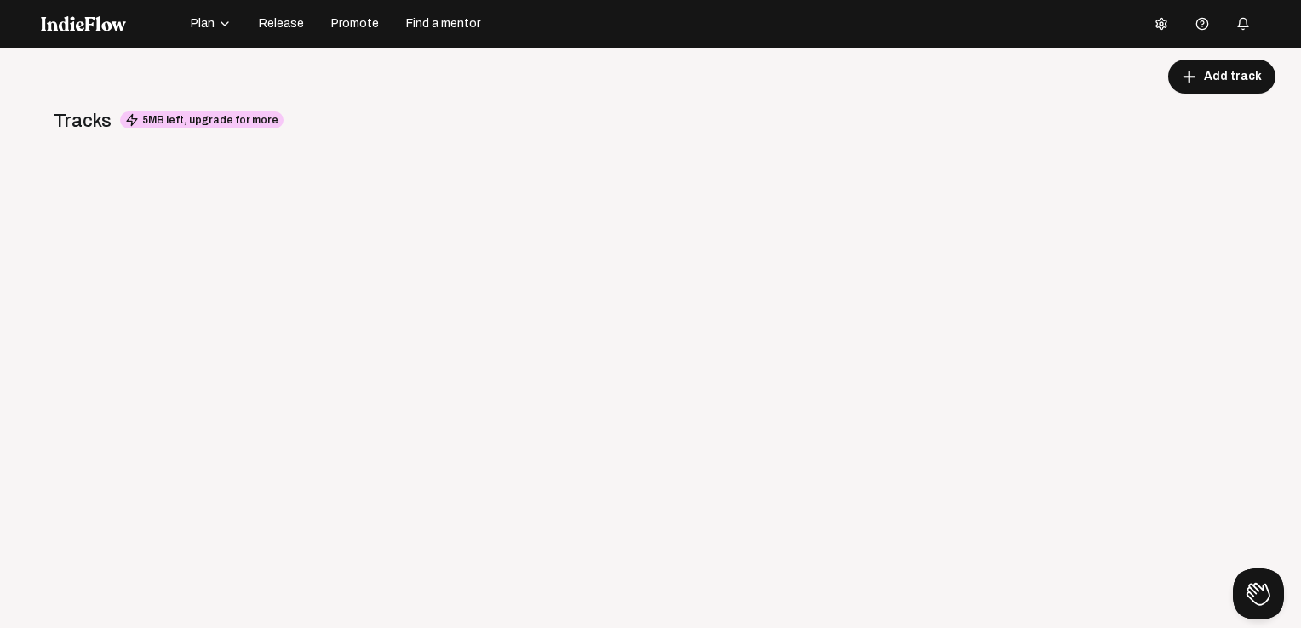
click at [225, 19] on icon "button" at bounding box center [225, 24] width 14 height 14
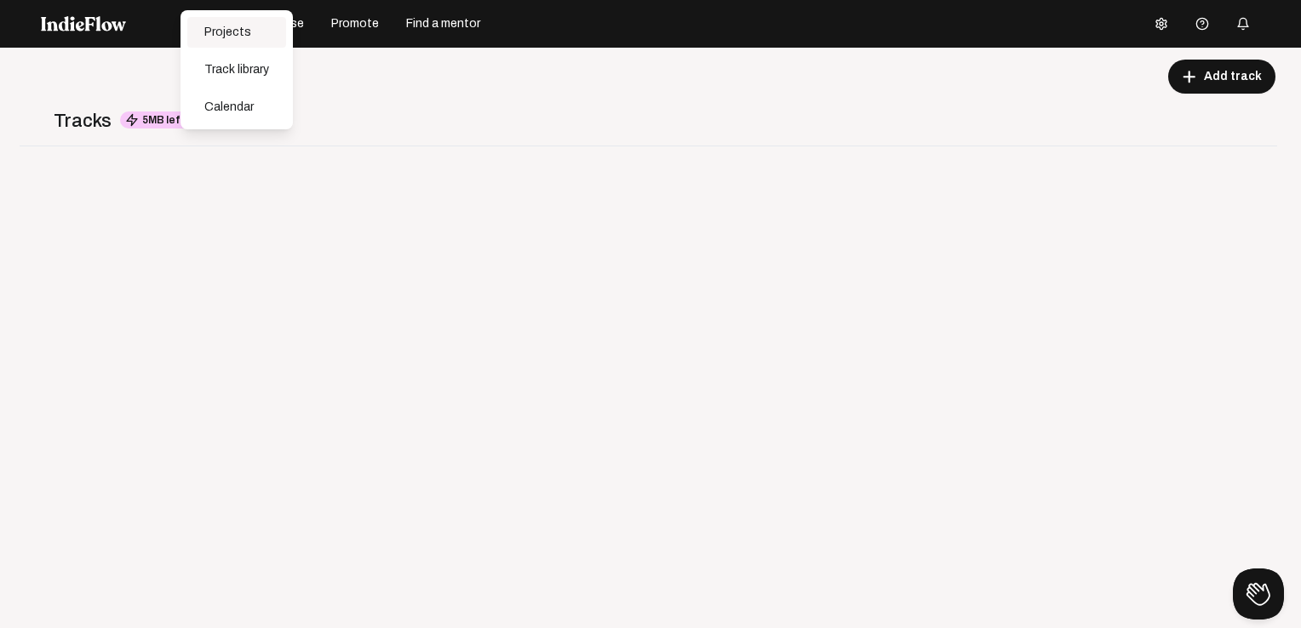
click at [221, 31] on div "Projects" at bounding box center [236, 32] width 99 height 31
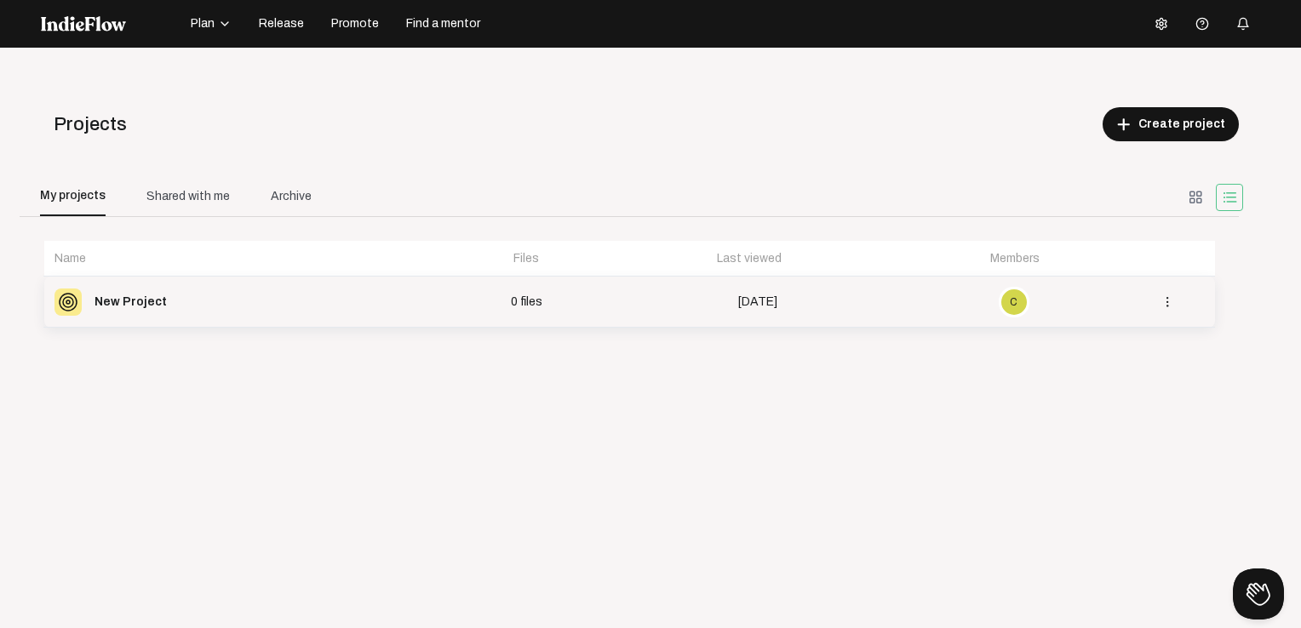
click at [838, 315] on td "3 days ago" at bounding box center [756, 302] width 305 height 51
click at [163, 180] on div "Shared with me" at bounding box center [188, 195] width 124 height 41
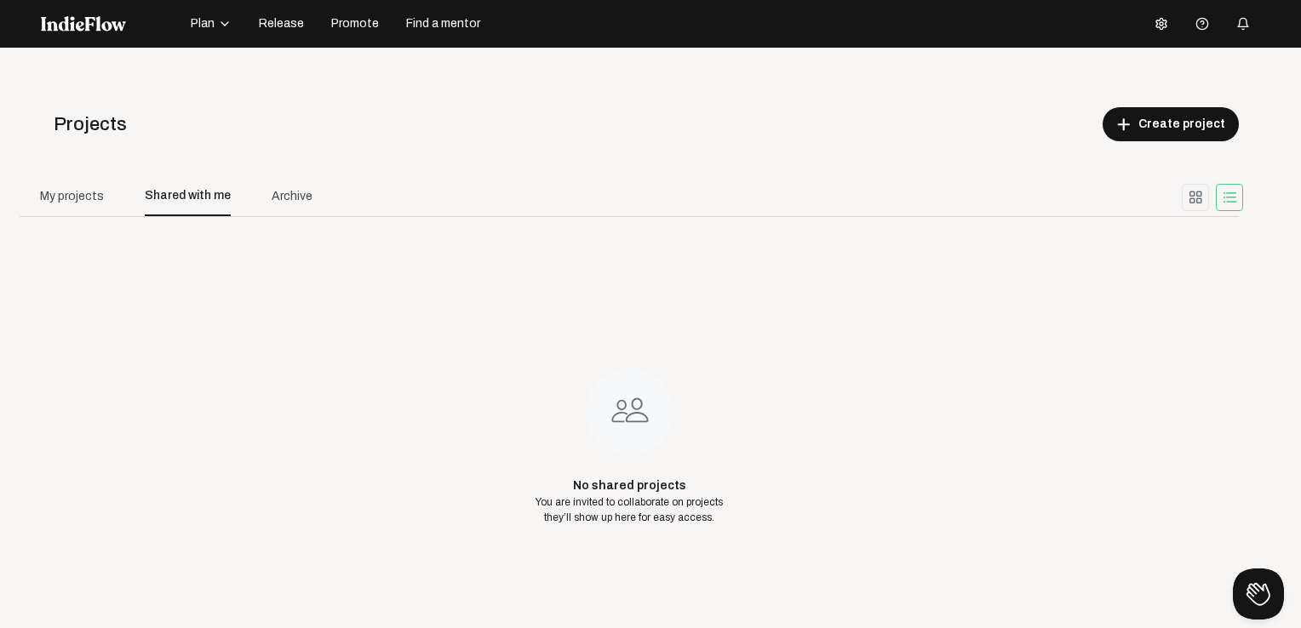
click at [252, 191] on div "Archive" at bounding box center [292, 195] width 82 height 41
click at [63, 182] on div "My projects" at bounding box center [72, 195] width 105 height 41
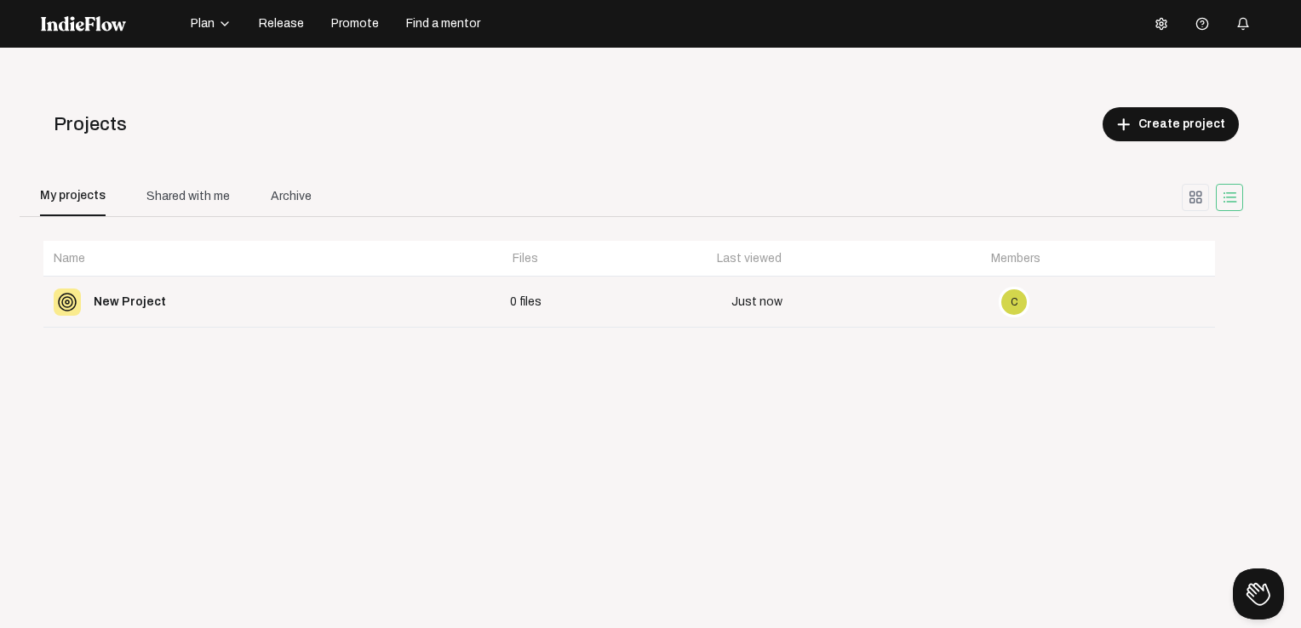
click at [228, 35] on button "Plan" at bounding box center [210, 23] width 61 height 27
click at [221, 111] on div "Calendar" at bounding box center [236, 107] width 99 height 31
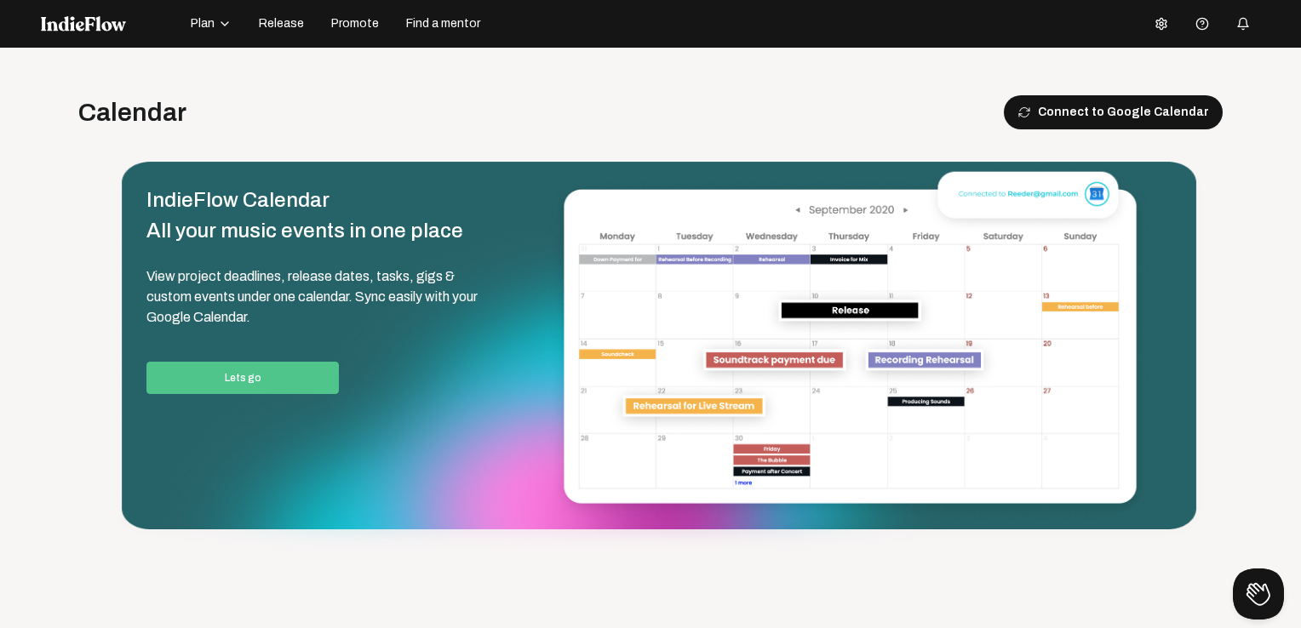
click at [206, 20] on span "Plan" at bounding box center [203, 23] width 24 height 17
click at [210, 66] on div "Track library" at bounding box center [236, 69] width 99 height 31
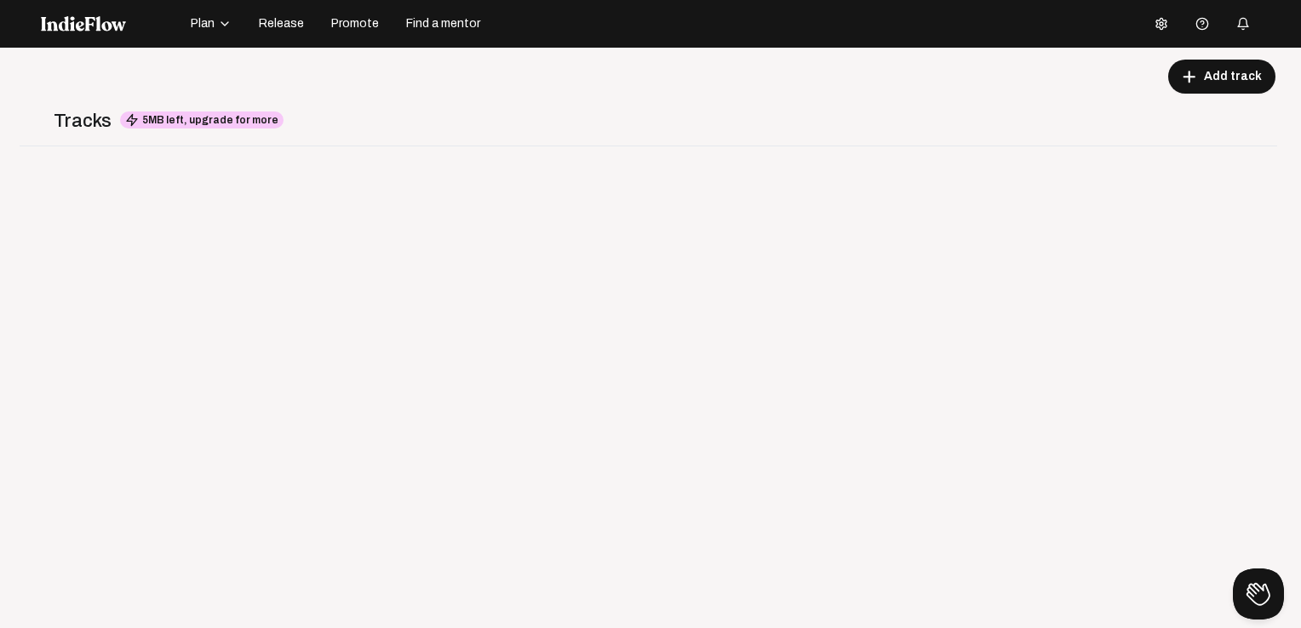
click at [197, 111] on span "5MB left, upgrade for more" at bounding box center [201, 119] width 163 height 17
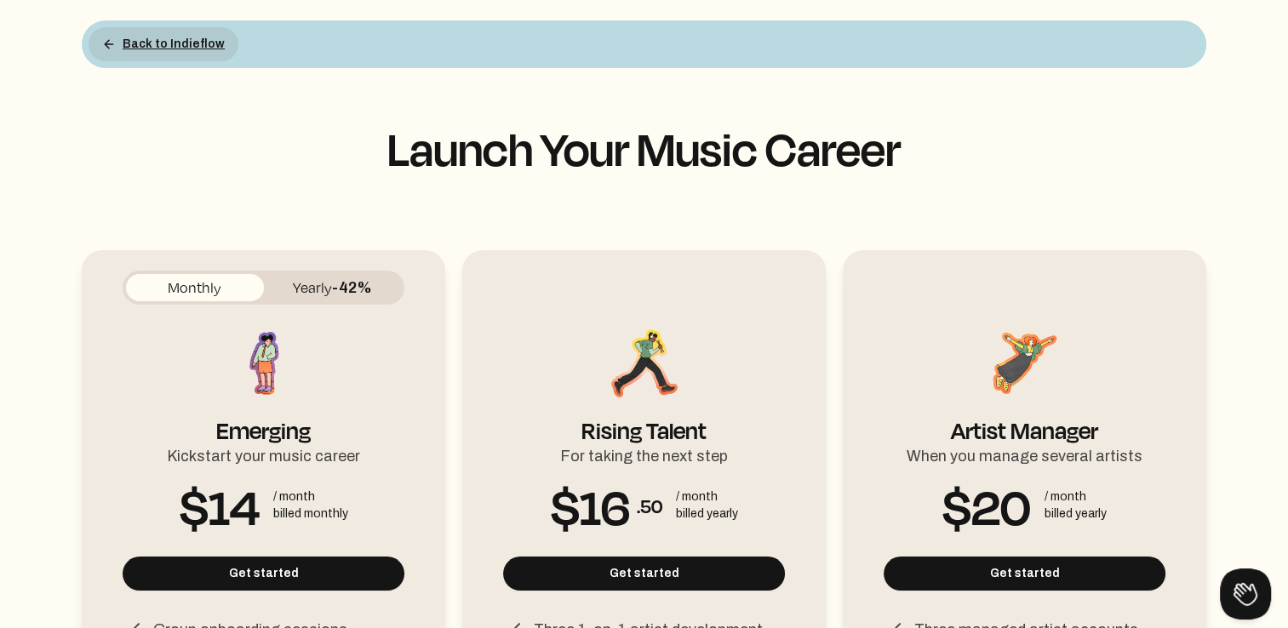
click at [116, 36] on button "Back to Indieflow" at bounding box center [164, 44] width 150 height 34
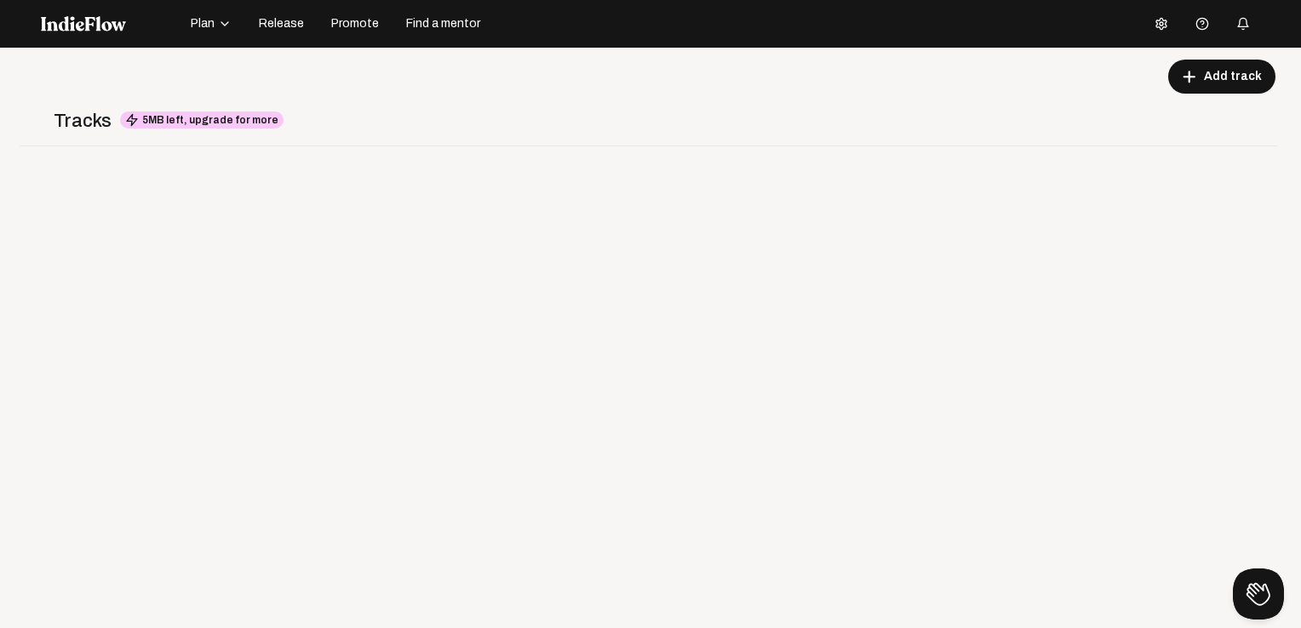
click at [287, 13] on button "Release" at bounding box center [282, 23] width 66 height 27
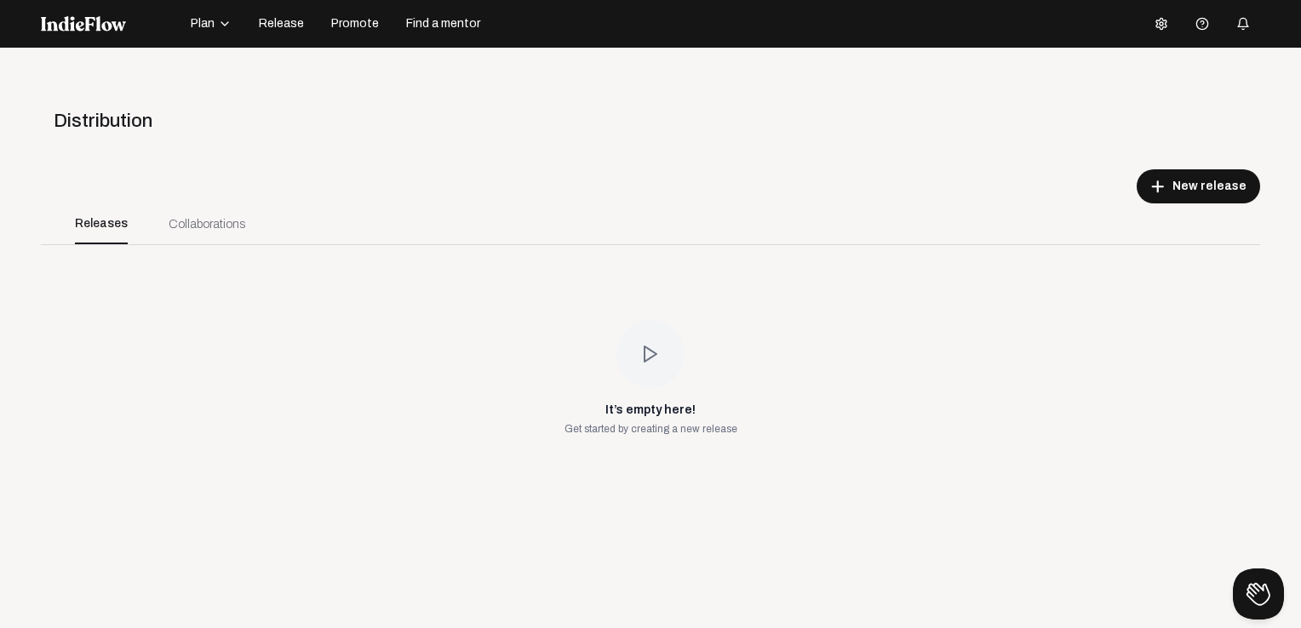
click at [218, 230] on div "Collaborations" at bounding box center [207, 224] width 77 height 18
click at [143, 230] on div "Releases" at bounding box center [101, 223] width 94 height 41
click at [184, 216] on div "Collaborations" at bounding box center [207, 224] width 77 height 18
click at [361, 20] on span "Promote" at bounding box center [355, 23] width 48 height 17
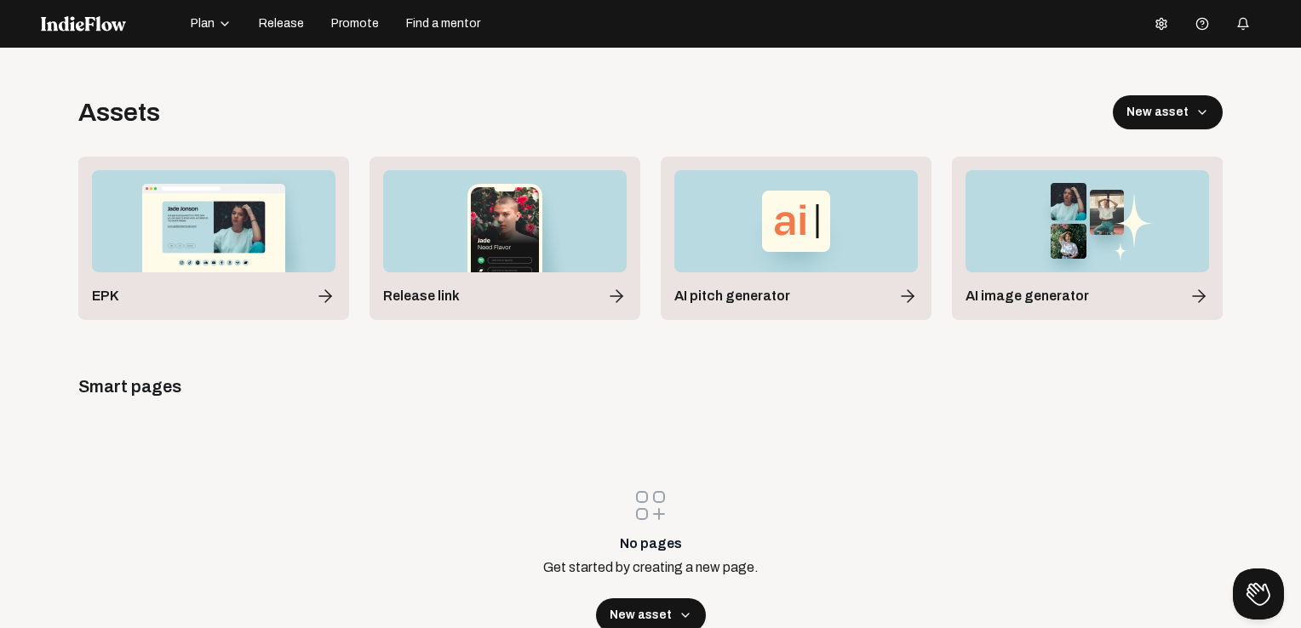
click at [454, 19] on span "Find a mentor" at bounding box center [443, 23] width 74 height 17
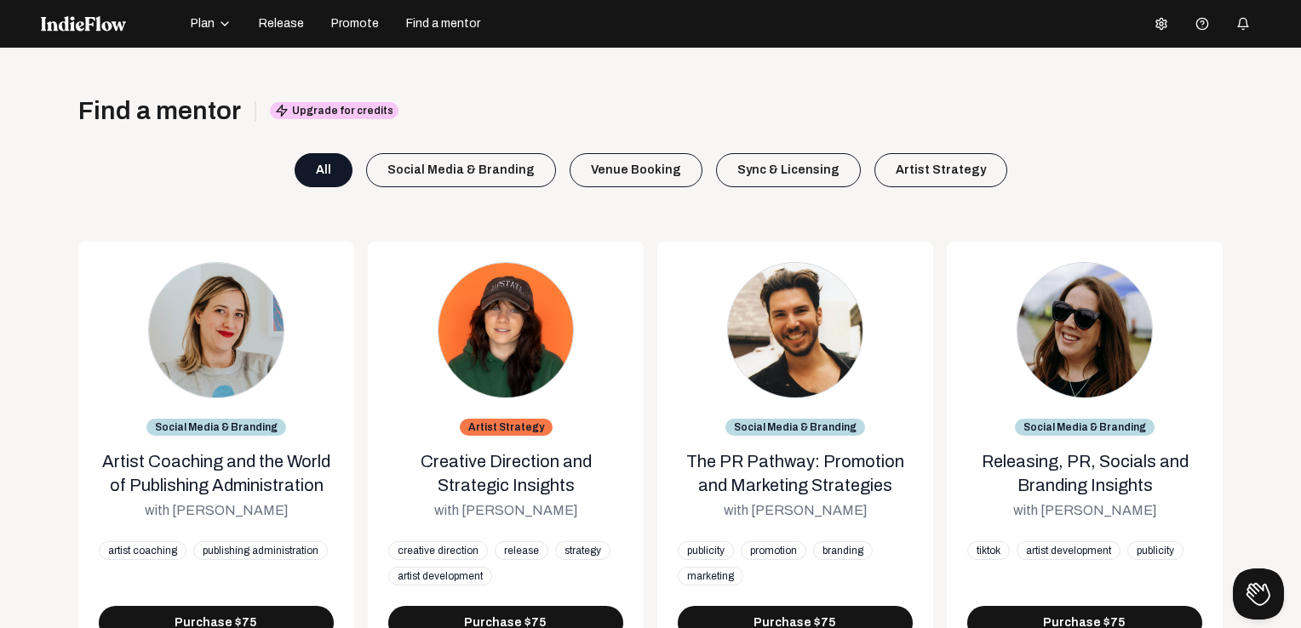
click at [359, 36] on button "Promote" at bounding box center [355, 23] width 68 height 27
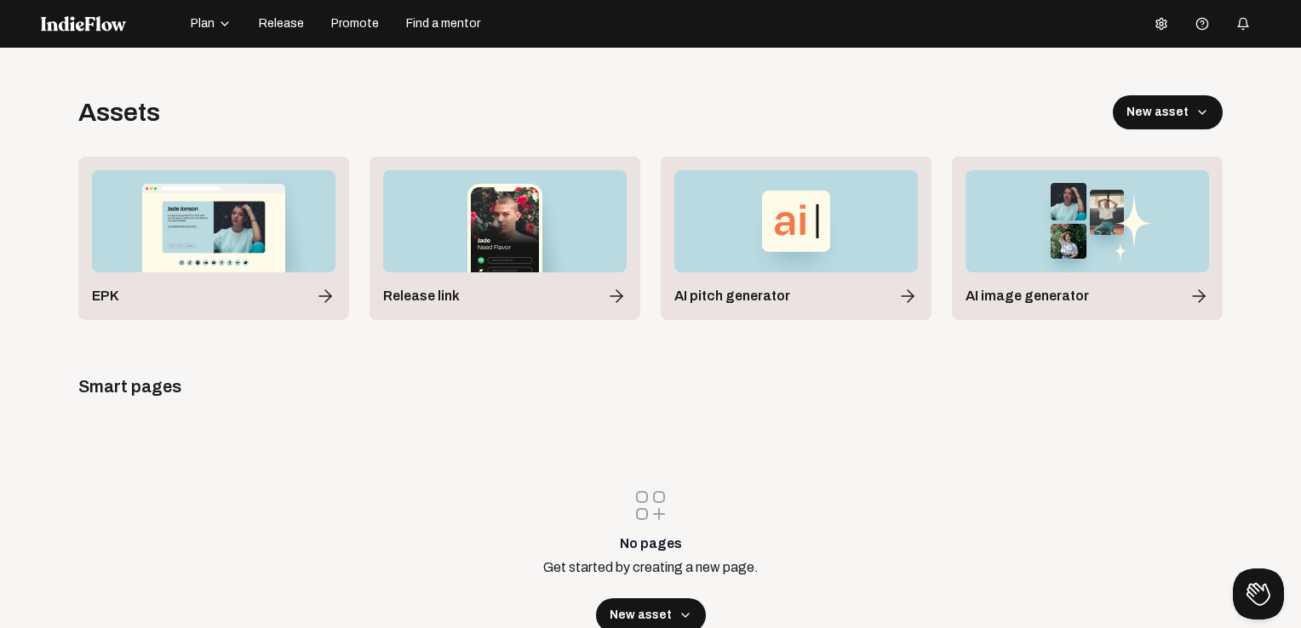
click at [336, 21] on span "Promote" at bounding box center [355, 23] width 48 height 17
click at [269, 25] on span "Release" at bounding box center [281, 23] width 45 height 17
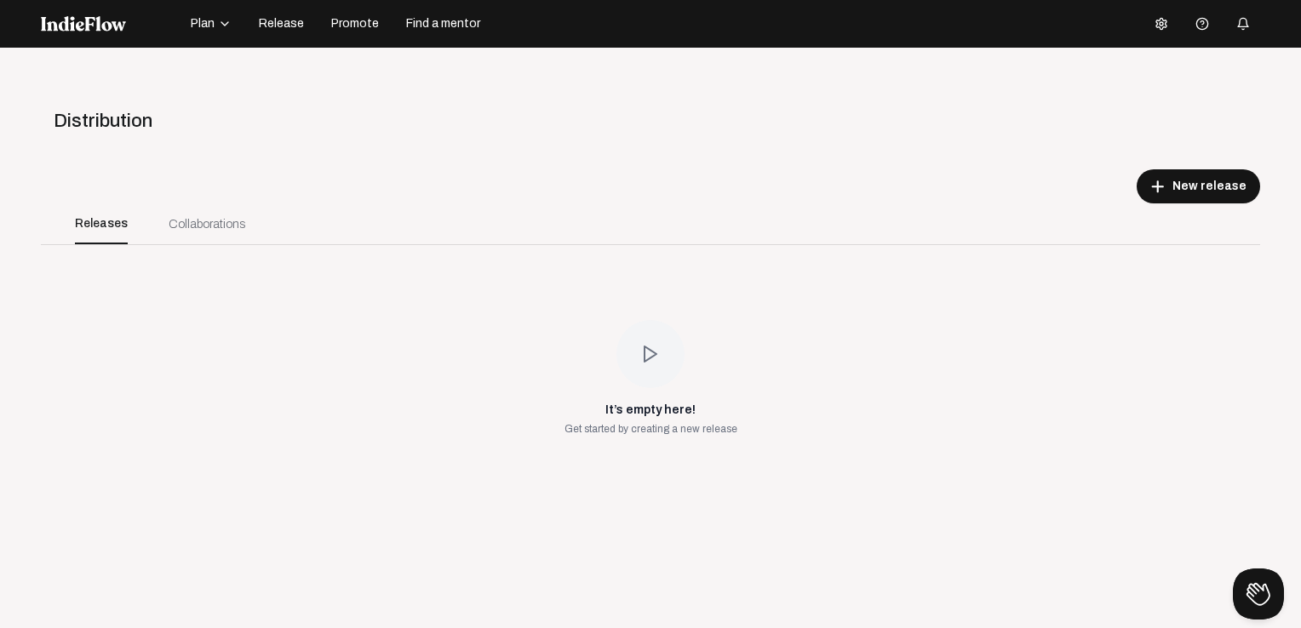
click at [353, 28] on span "Promote" at bounding box center [355, 23] width 48 height 17
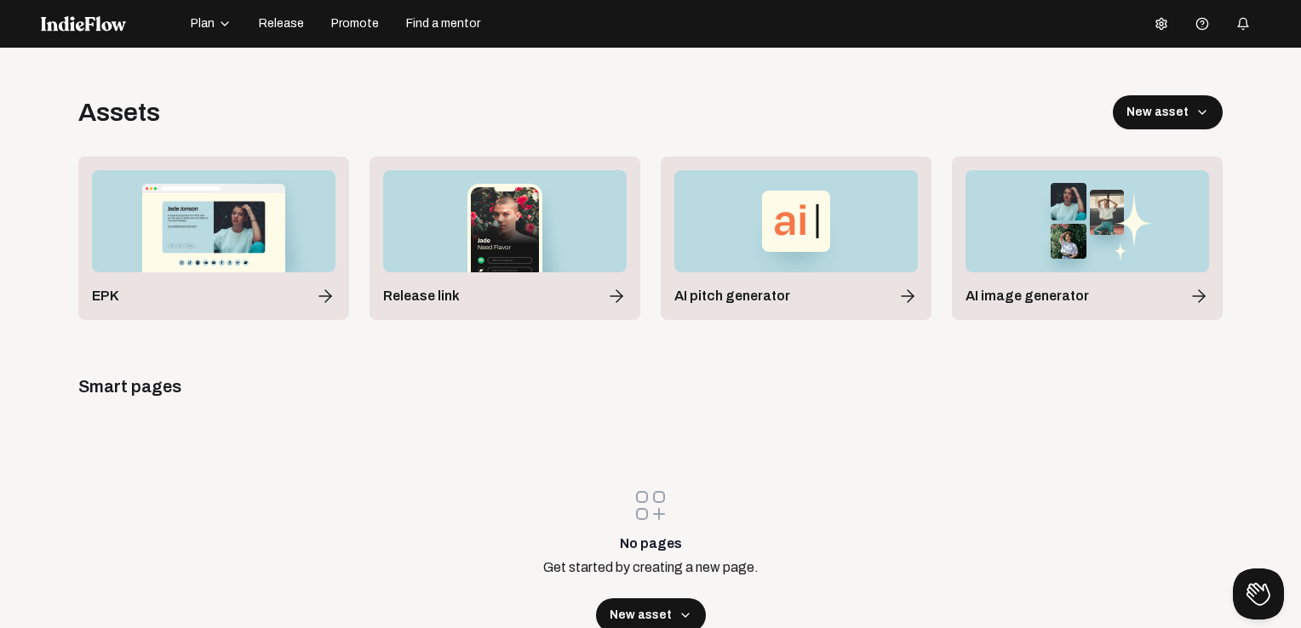
click at [286, 34] on button "Release" at bounding box center [282, 23] width 66 height 27
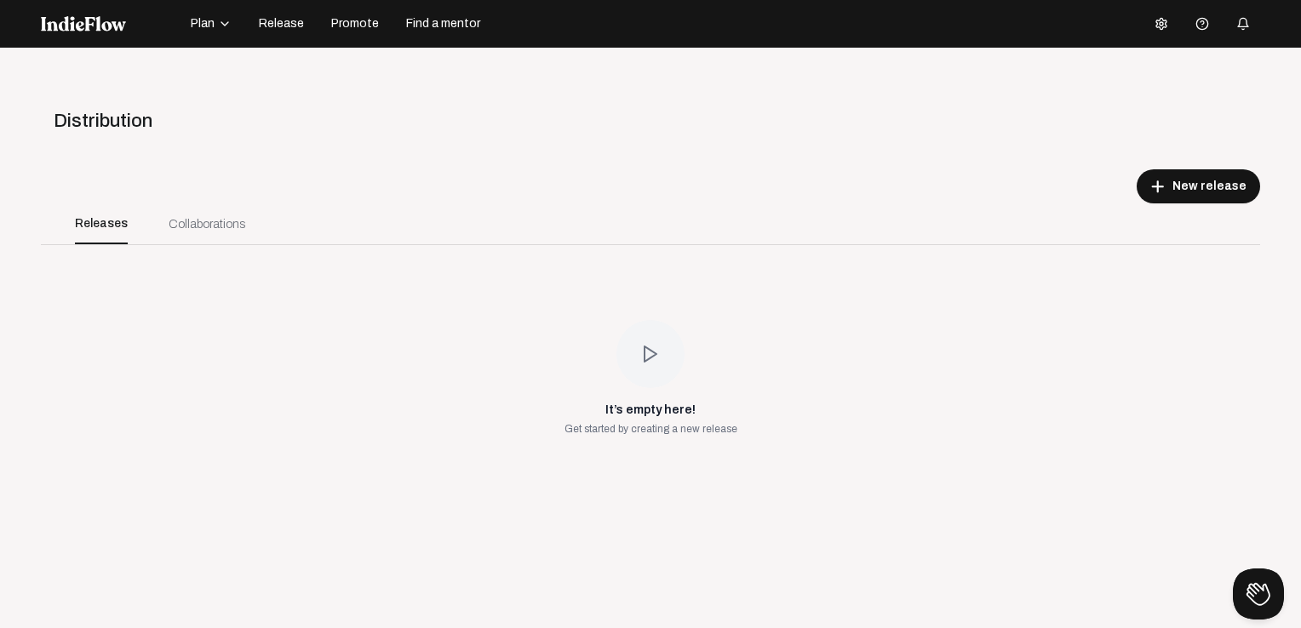
click at [208, 32] on button "Plan" at bounding box center [210, 23] width 61 height 27
click at [208, 79] on div "Track library" at bounding box center [236, 69] width 99 height 31
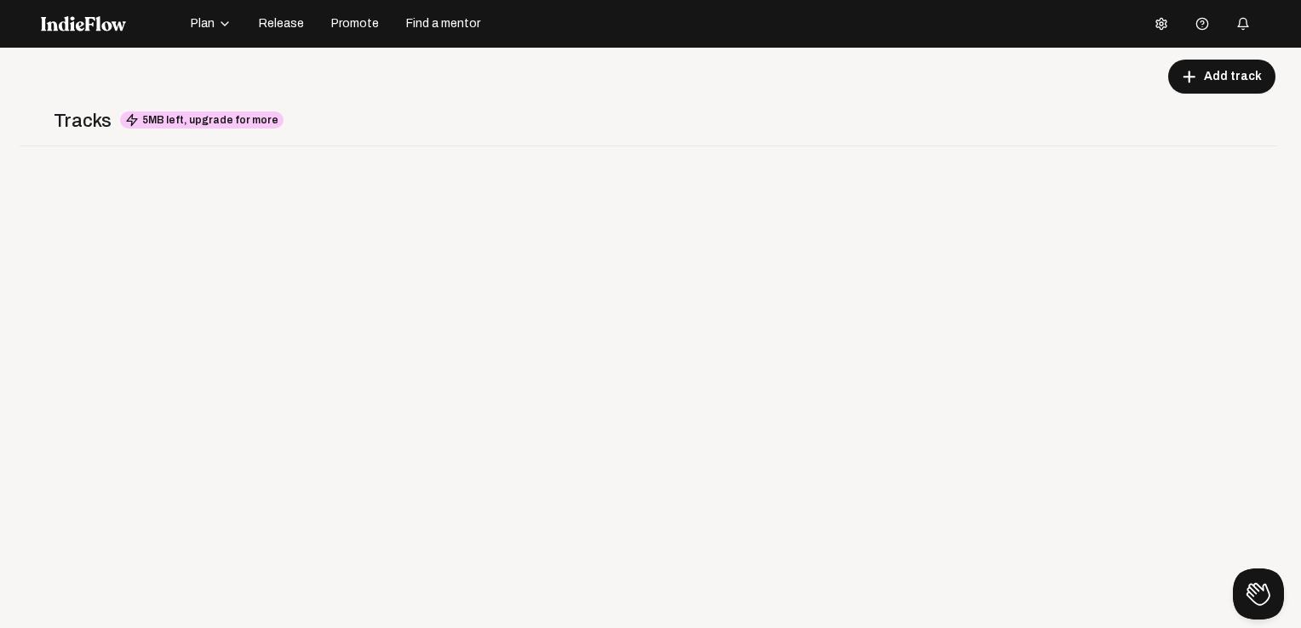
click at [220, 38] on nav "Plan Release Promote Find a mentor Help center" at bounding box center [650, 24] width 1301 height 48
click at [214, 26] on div "button" at bounding box center [222, 24] width 17 height 14
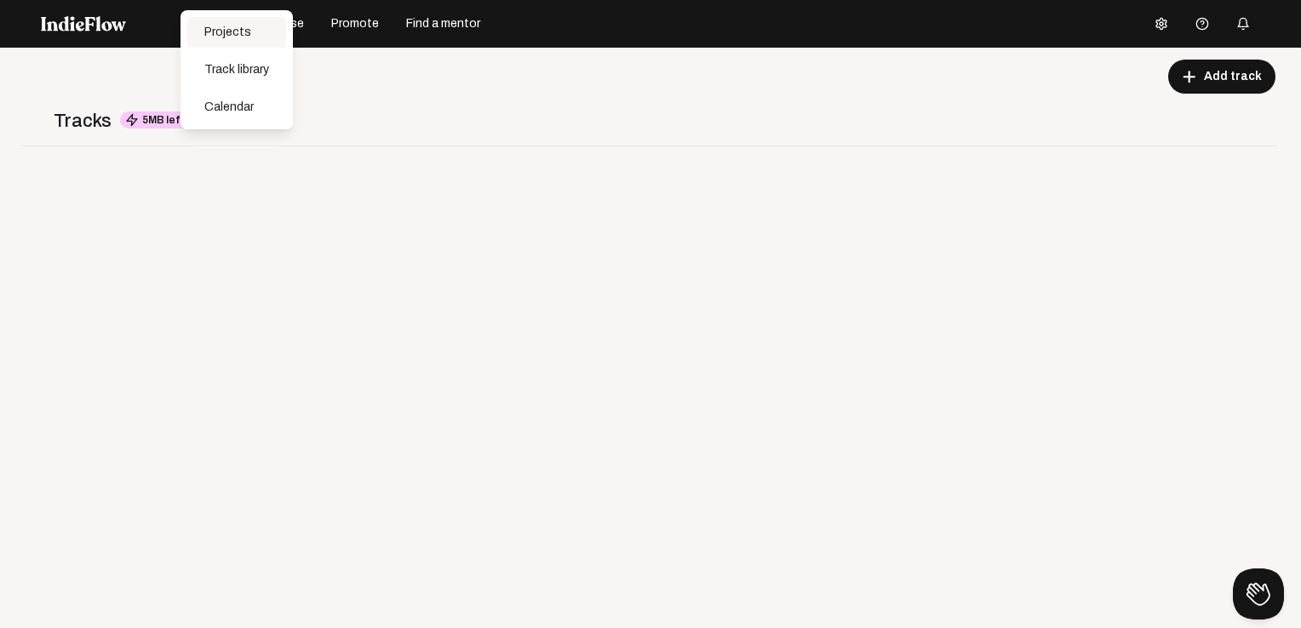
click at [237, 29] on div "Projects" at bounding box center [236, 32] width 99 height 31
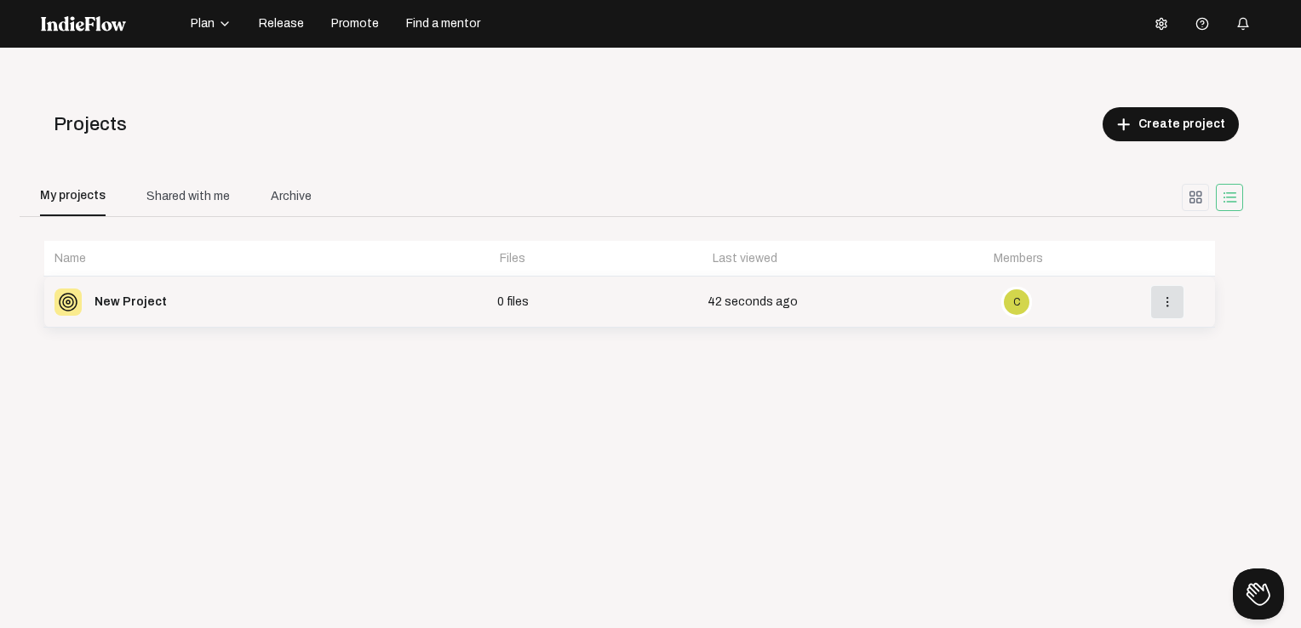
click at [1159, 300] on mat-icon "more_vert" at bounding box center [1166, 301] width 15 height 15
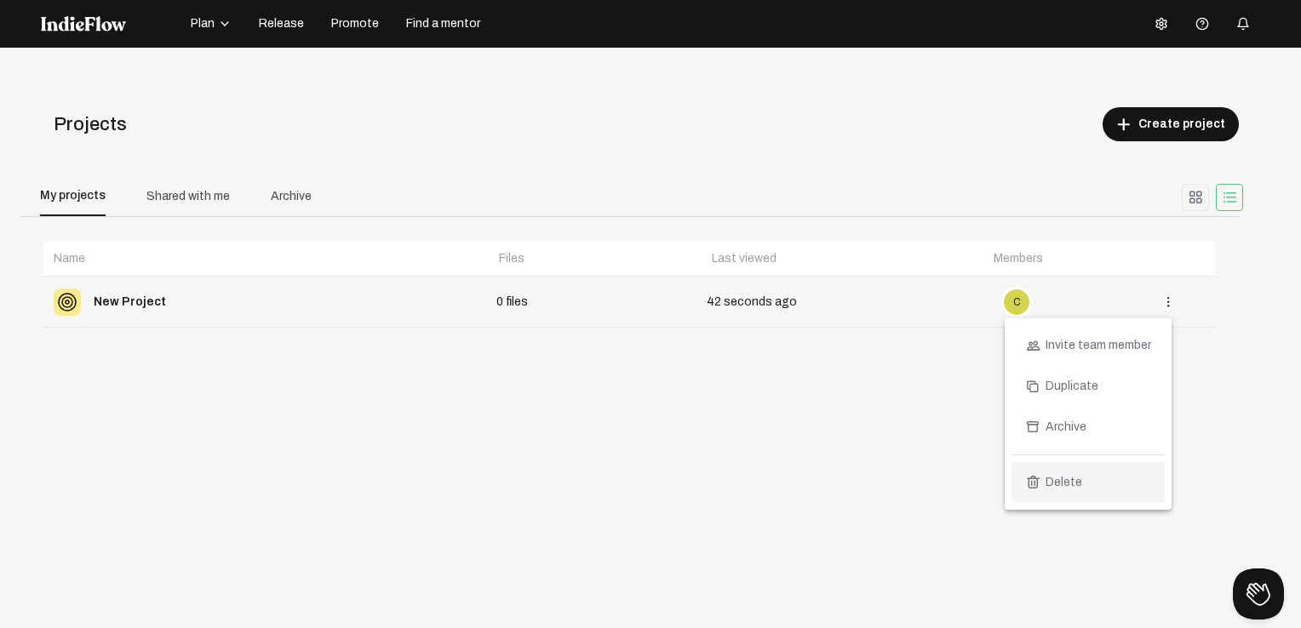
click at [1070, 477] on span "Delete" at bounding box center [1063, 482] width 37 height 41
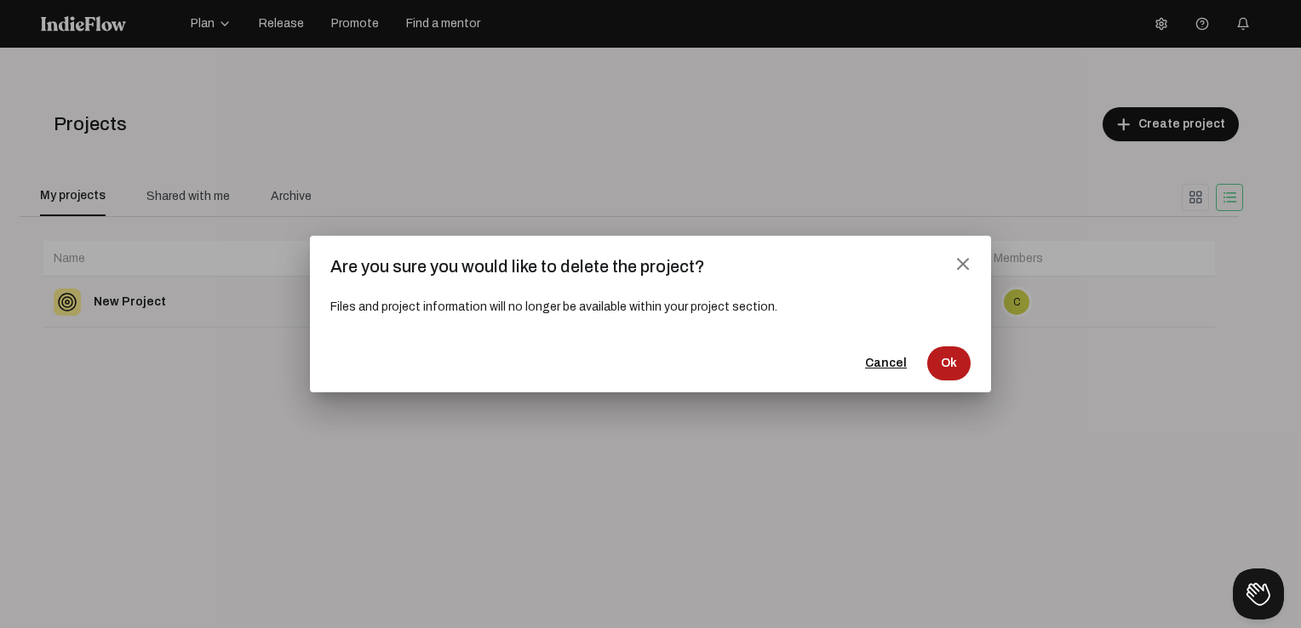
drag, startPoint x: 950, startPoint y: 363, endPoint x: 841, endPoint y: 379, distance: 110.0
click at [946, 368] on span "Ok" at bounding box center [948, 363] width 16 height 17
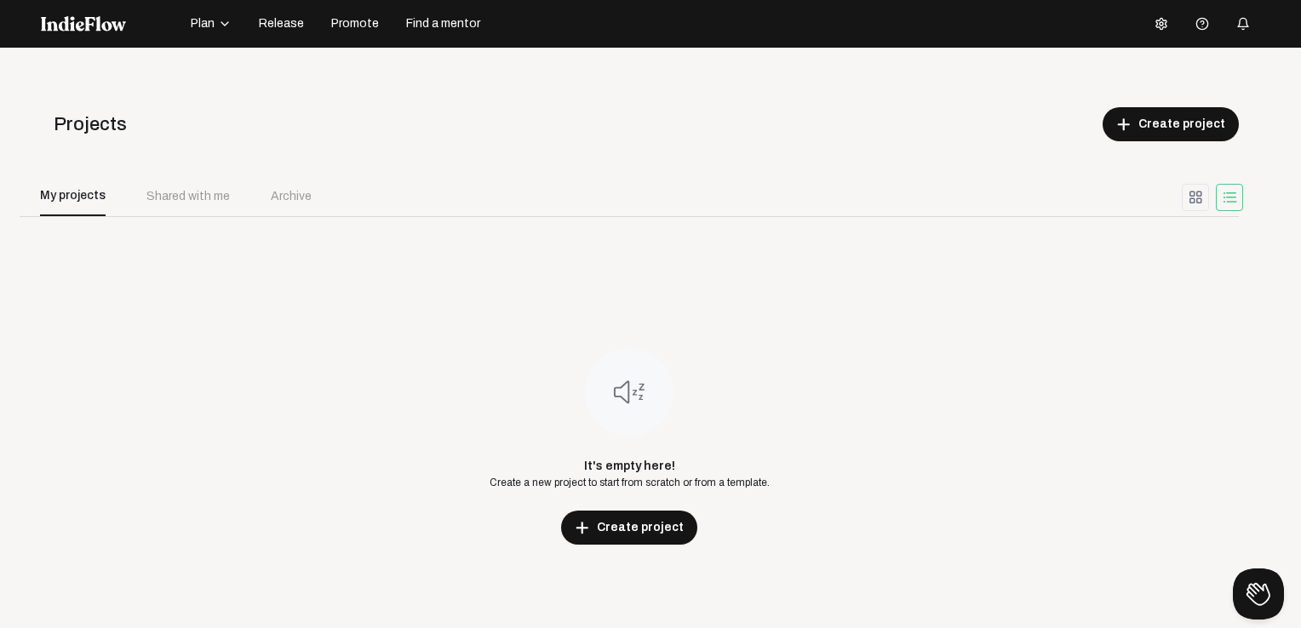
click at [238, 246] on div "It's empty here! Create a new project to start from scratch or from a template.…" at bounding box center [629, 446] width 1219 height 459
click at [207, 197] on div "Shared with me" at bounding box center [187, 196] width 83 height 18
click at [264, 26] on span "Release" at bounding box center [281, 23] width 45 height 17
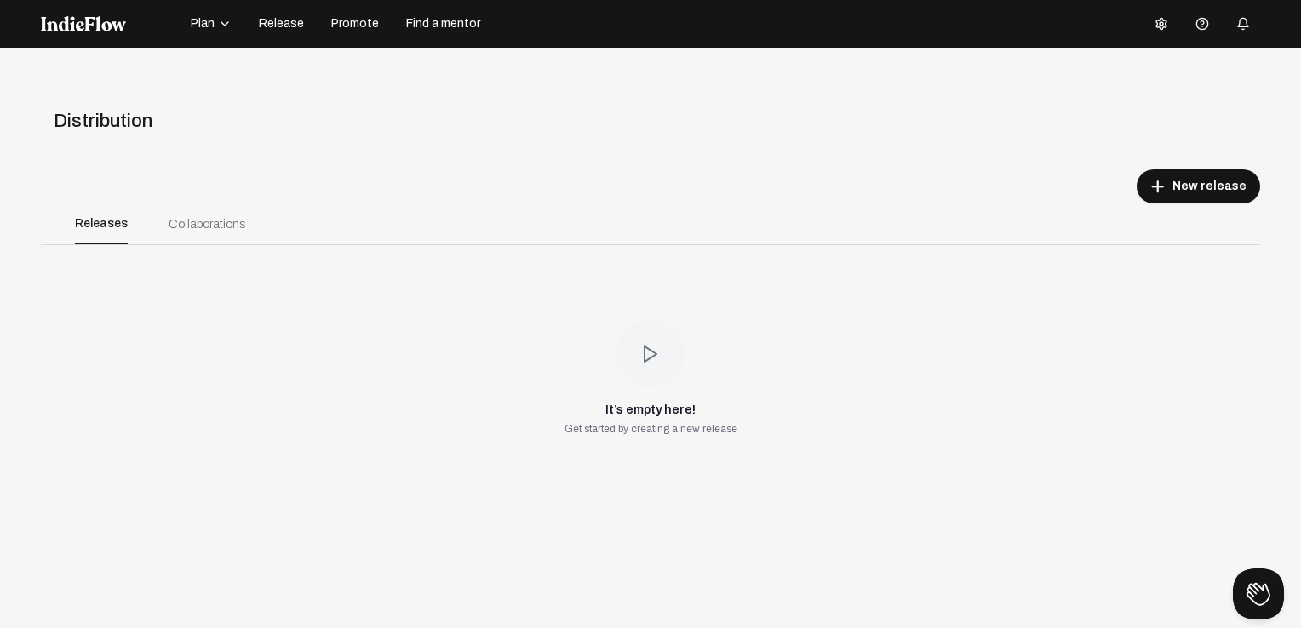
click at [240, 234] on div "Collaborations" at bounding box center [206, 223] width 117 height 41
click at [1229, 186] on span "New release" at bounding box center [1209, 186] width 74 height 17
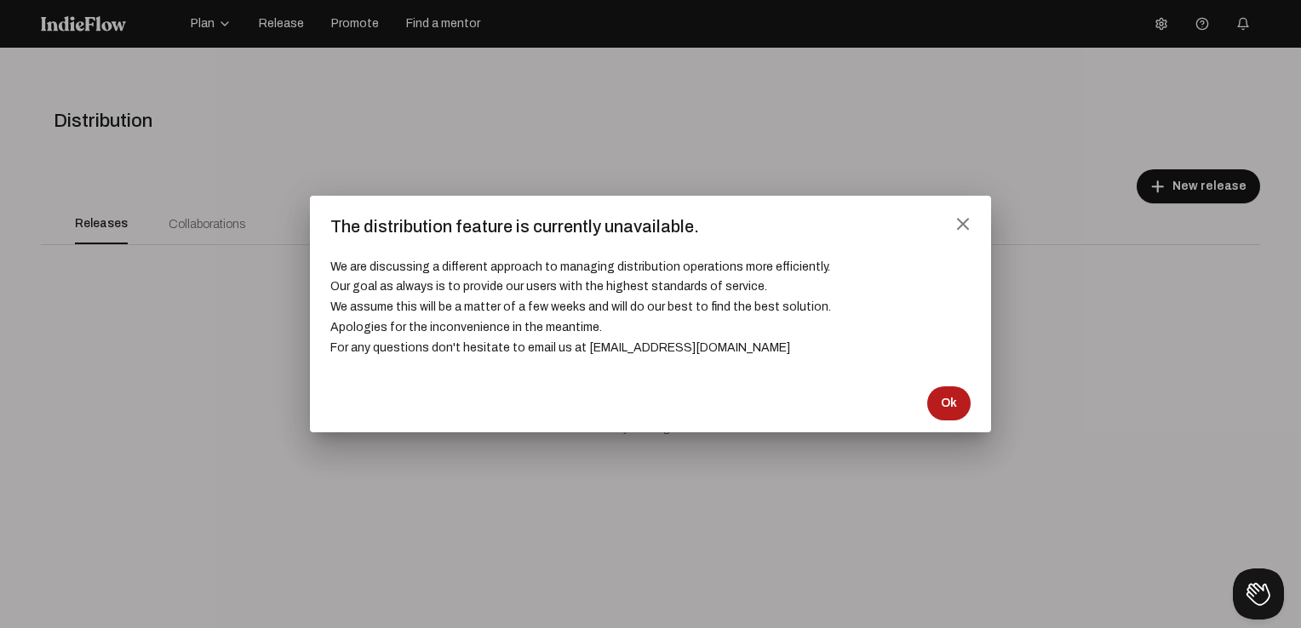
click at [950, 393] on button "Ok" at bounding box center [948, 403] width 43 height 34
